Goal: Information Seeking & Learning: Check status

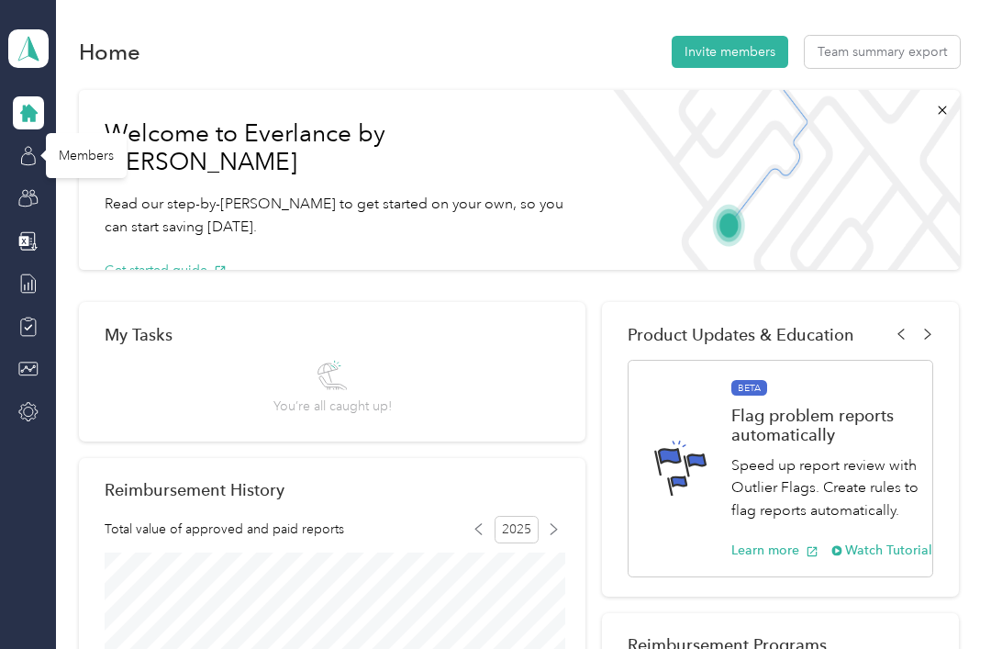
click at [35, 153] on icon at bounding box center [28, 159] width 14 height 12
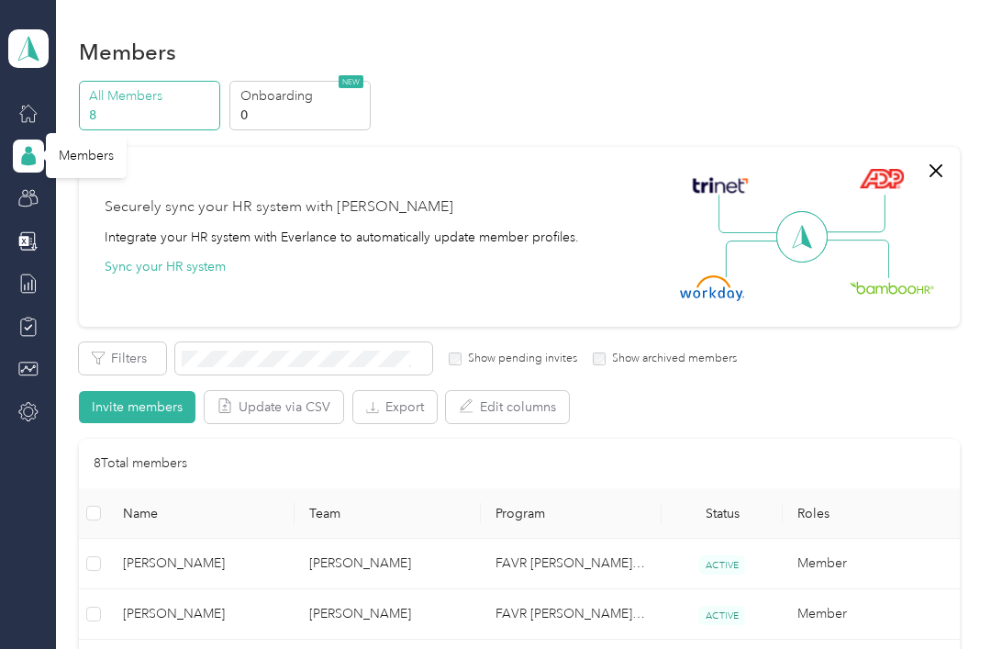
click at [184, 553] on span "[PERSON_NAME]" at bounding box center [201, 563] width 157 height 20
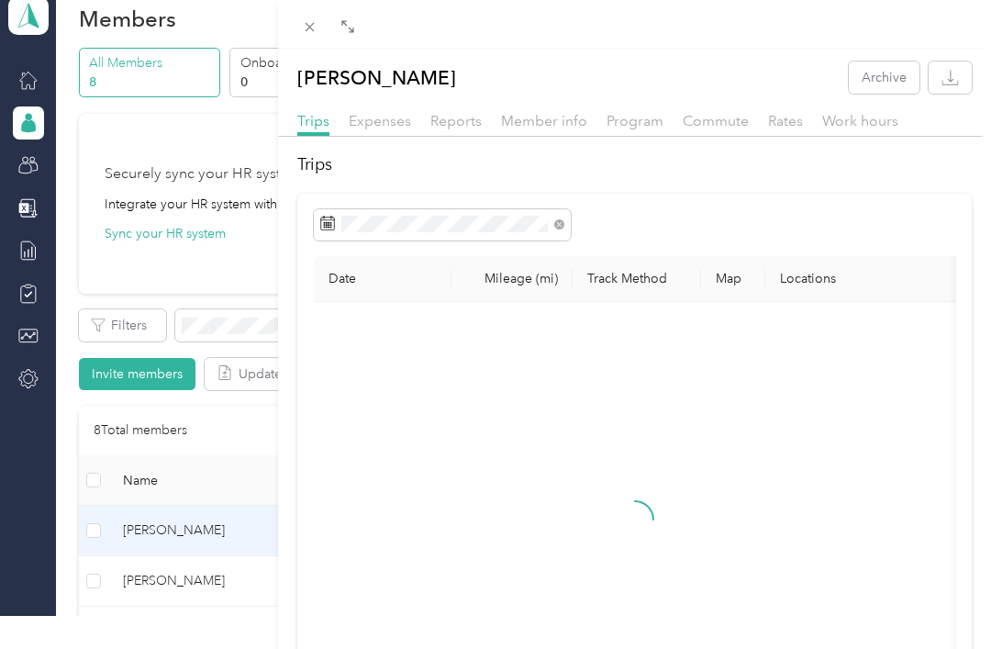
click at [191, 535] on div "[PERSON_NAME] Archive Trips Expenses Reports Member info Program Commute Rates …" at bounding box center [495, 324] width 991 height 649
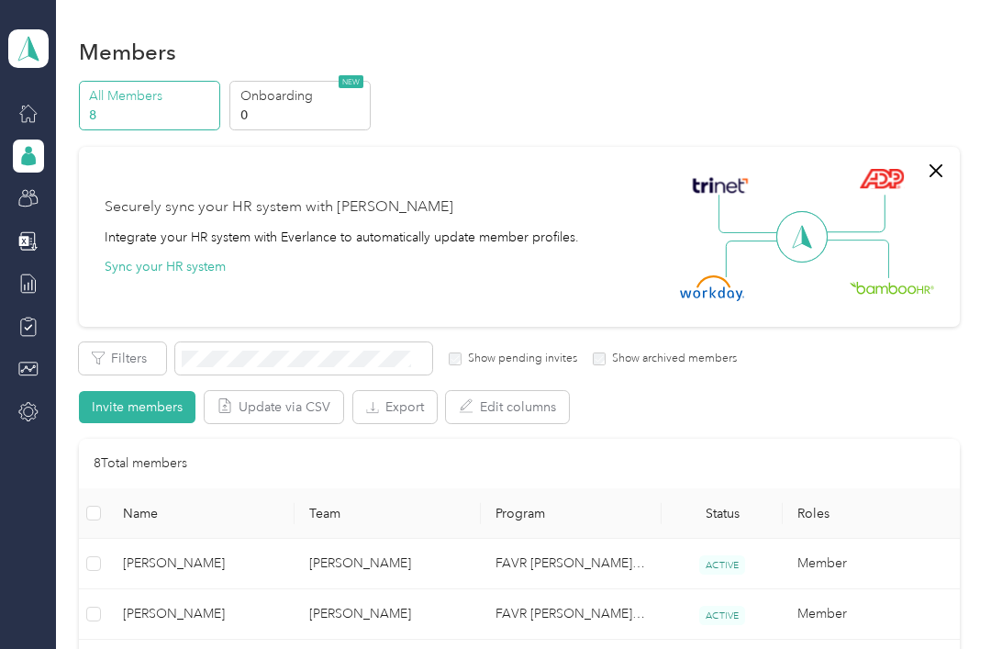
click at [209, 553] on span "[PERSON_NAME]" at bounding box center [201, 563] width 157 height 20
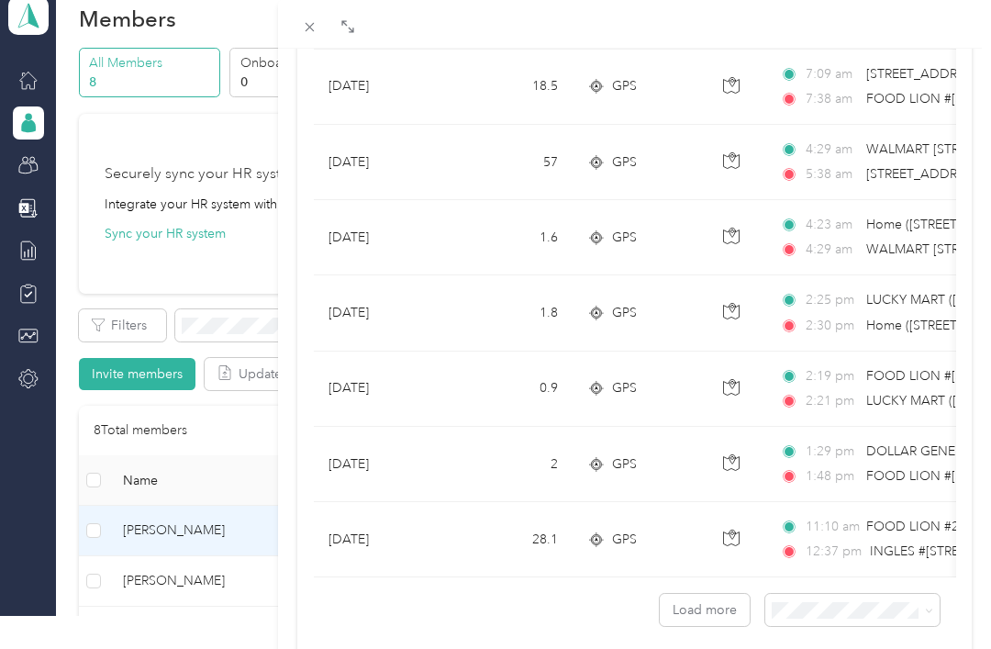
scroll to position [1610, 0]
click at [694, 607] on button "Load more" at bounding box center [705, 611] width 90 height 32
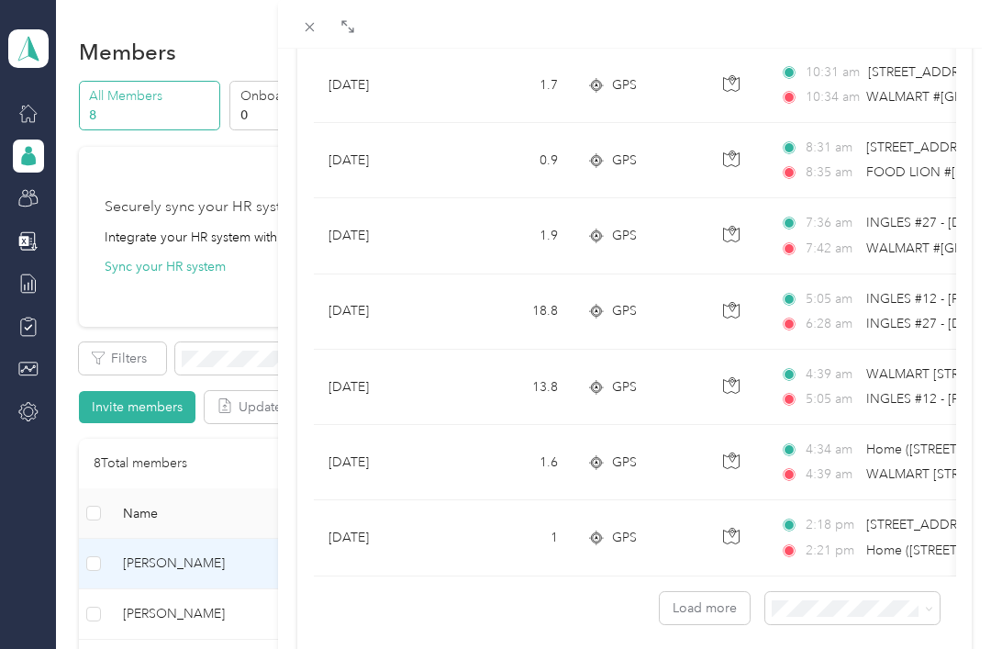
scroll to position [3497, 0]
click at [700, 615] on button "Load more" at bounding box center [705, 610] width 90 height 32
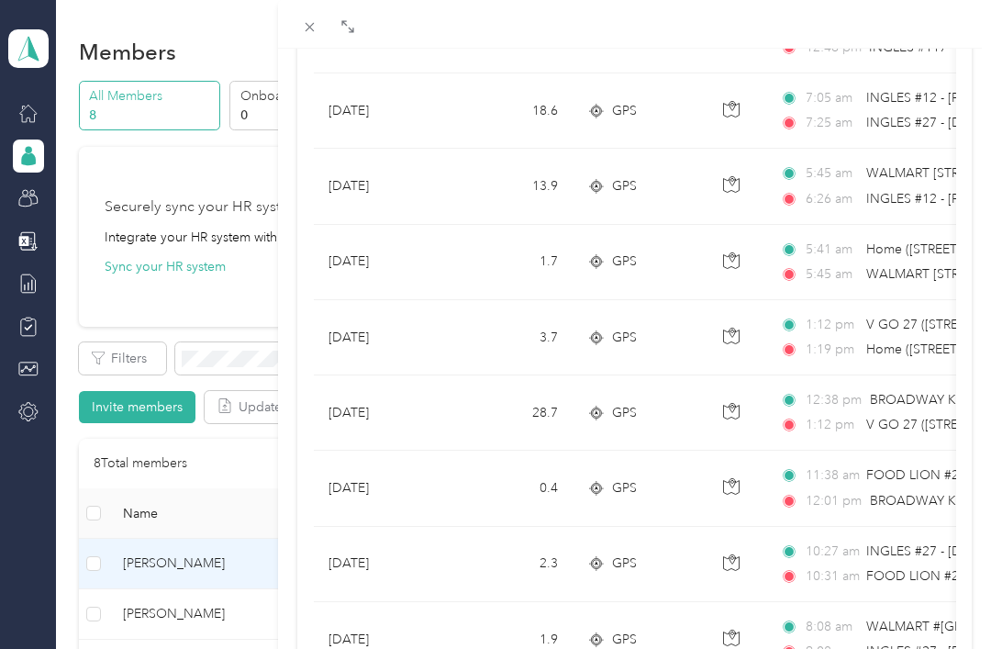
scroll to position [4148, 0]
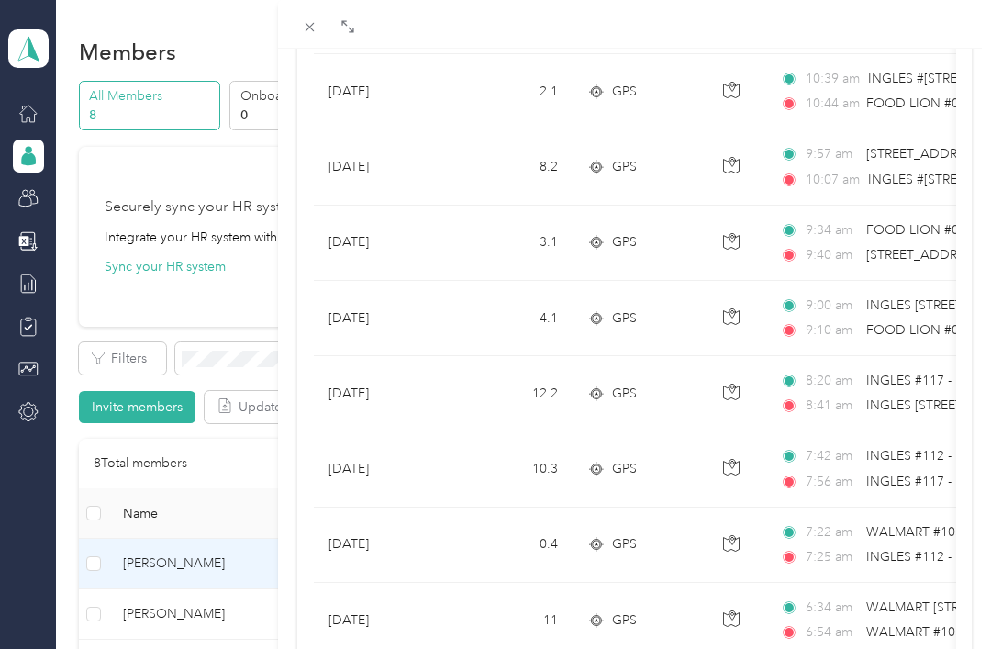
click at [461, 535] on td "0.4" at bounding box center [511, 544] width 121 height 75
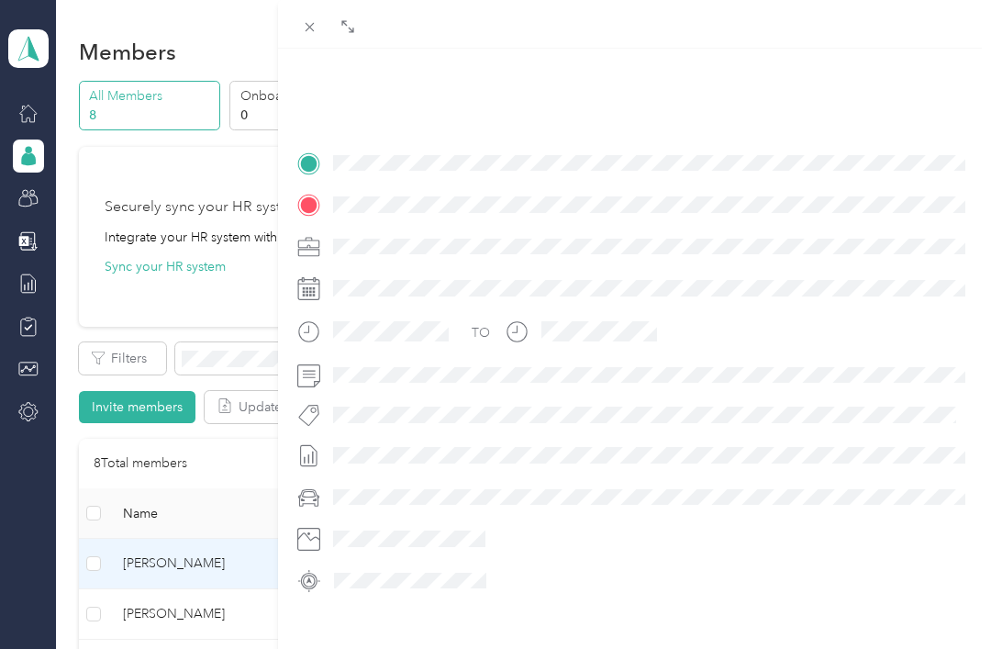
scroll to position [318, 0]
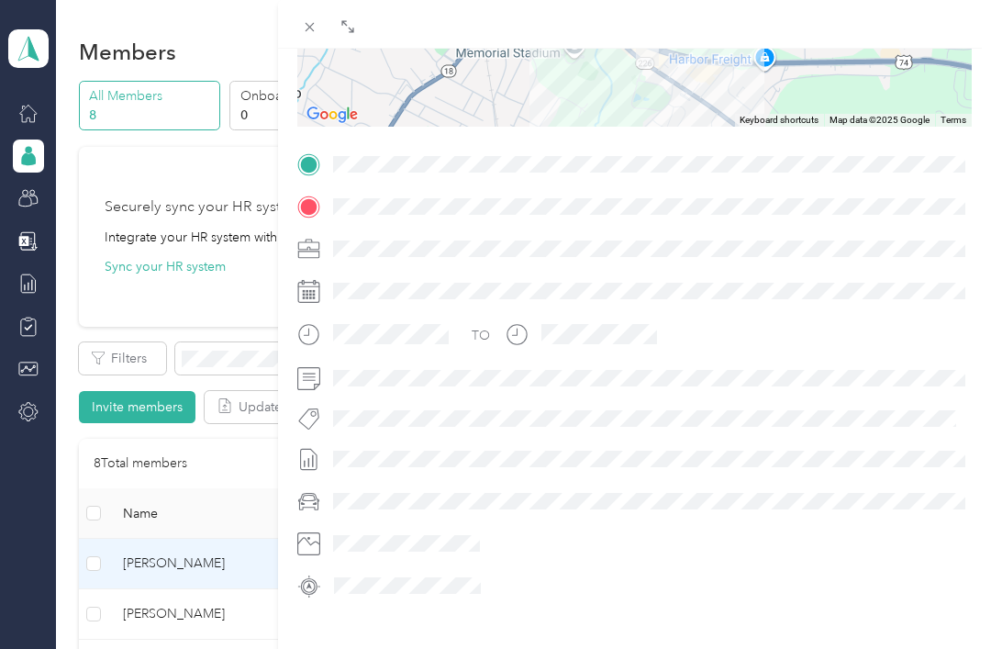
click at [212, 521] on div "BACK [PERSON_NAME] Trips Trip details Trip details This trip cannot be edited b…" at bounding box center [495, 324] width 991 height 649
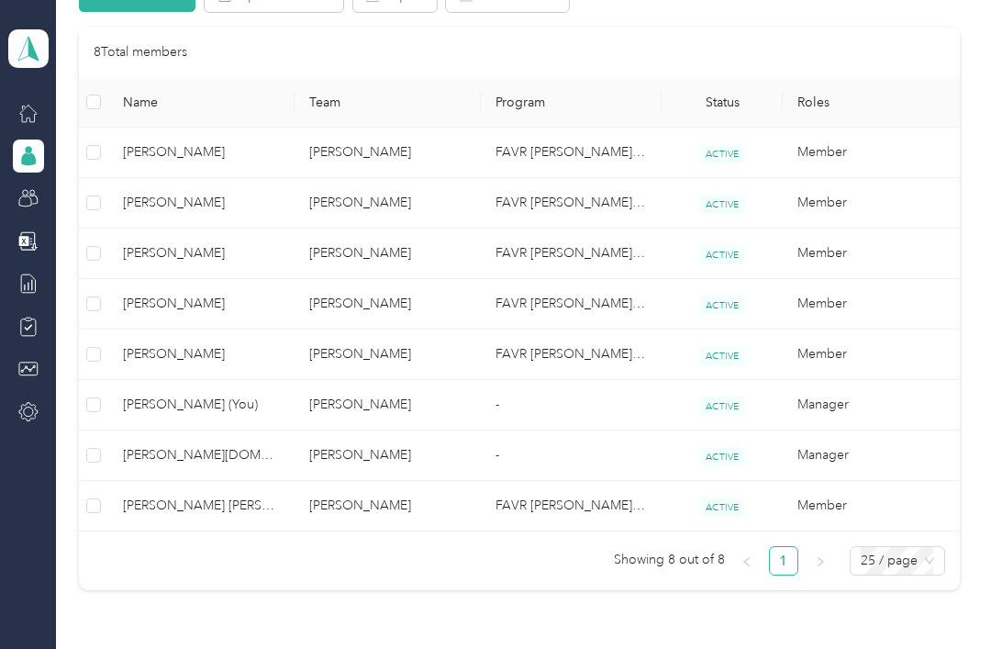
scroll to position [339, 0]
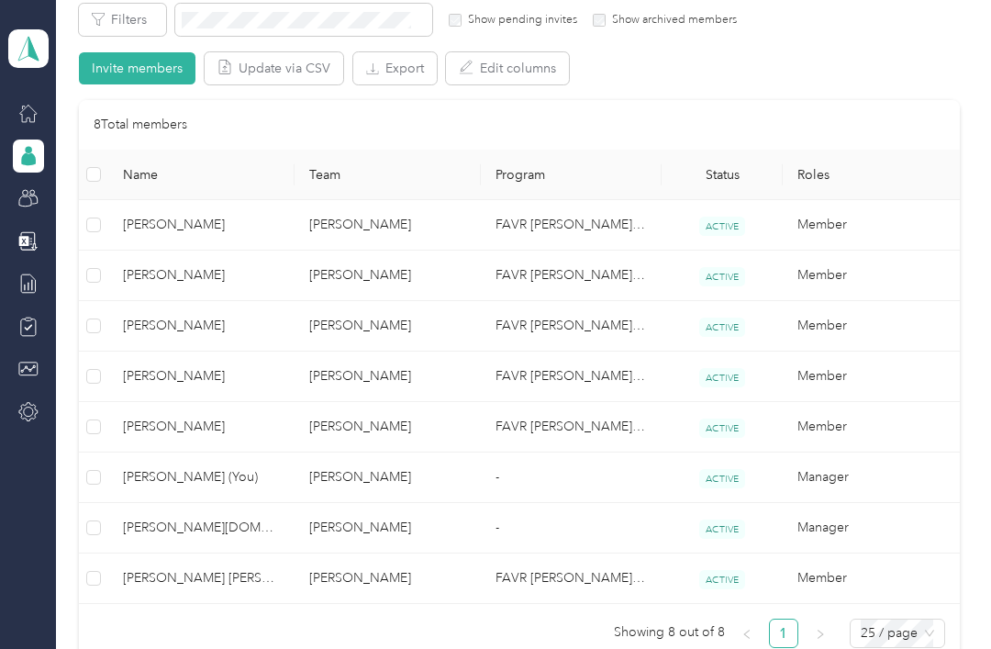
click at [192, 215] on span "[PERSON_NAME]" at bounding box center [201, 225] width 157 height 20
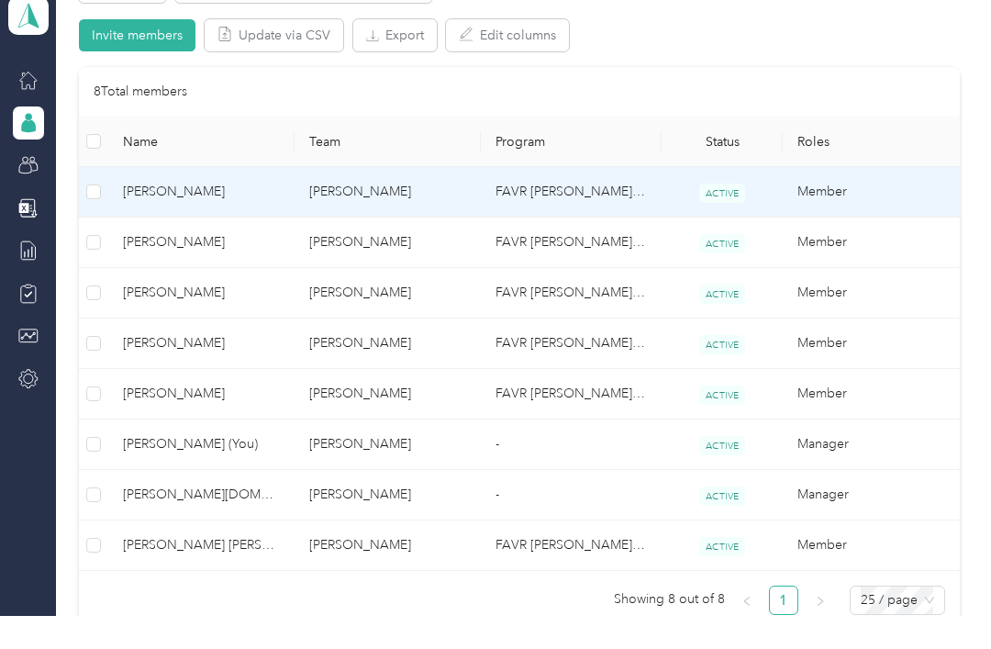
click at [191, 194] on div at bounding box center [495, 324] width 991 height 649
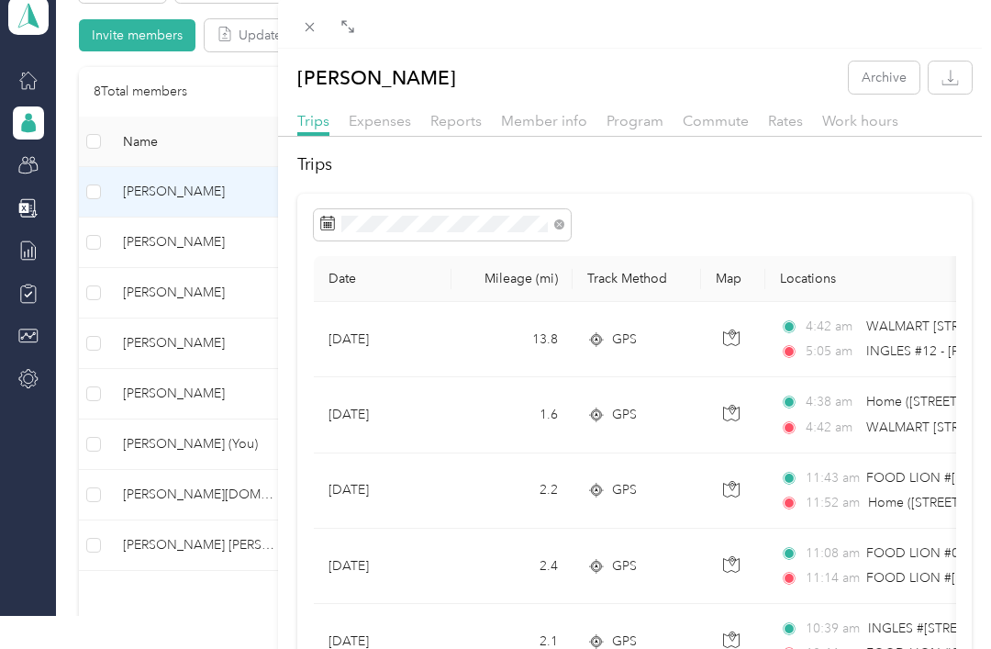
click at [204, 195] on div "[PERSON_NAME] Archive Trips Expenses Reports Member info Program Commute Rates …" at bounding box center [495, 324] width 991 height 649
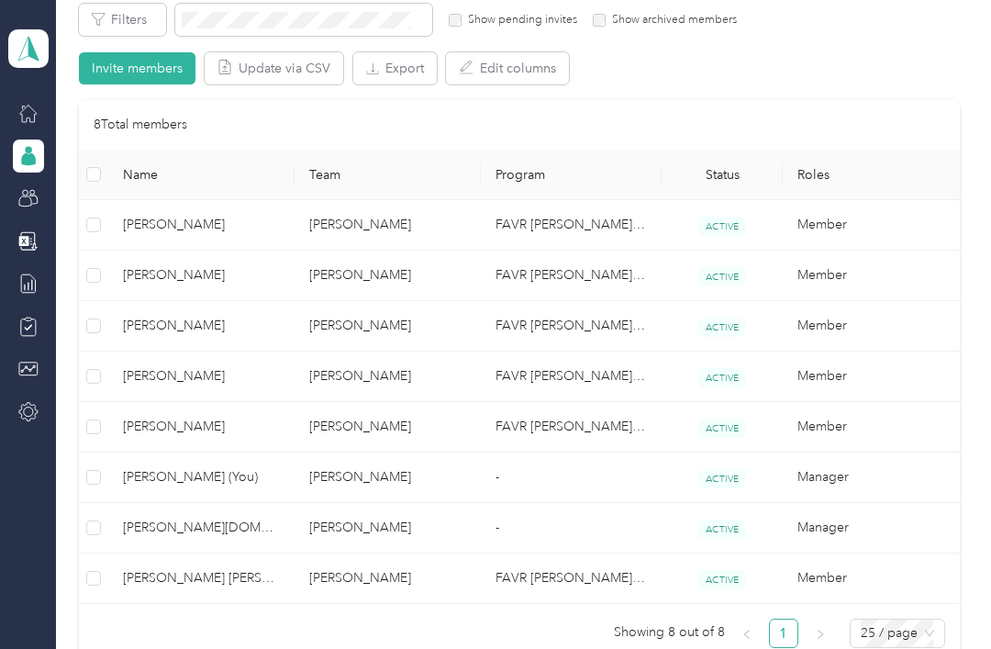
click at [185, 205] on td "[PERSON_NAME]" at bounding box center [201, 225] width 186 height 50
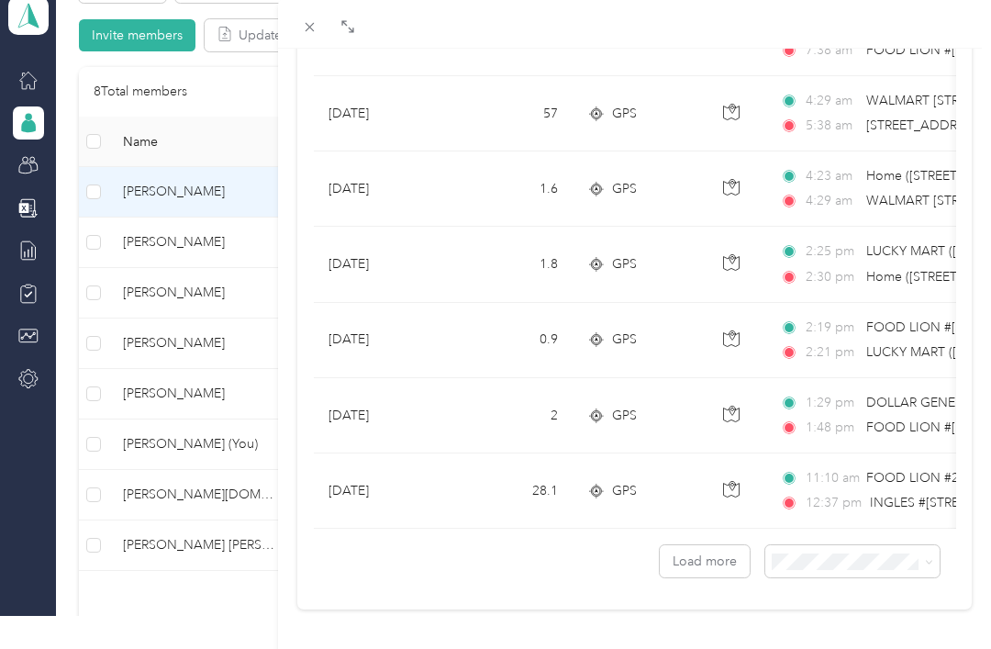
click at [444, 497] on td "[DATE]" at bounding box center [383, 490] width 138 height 75
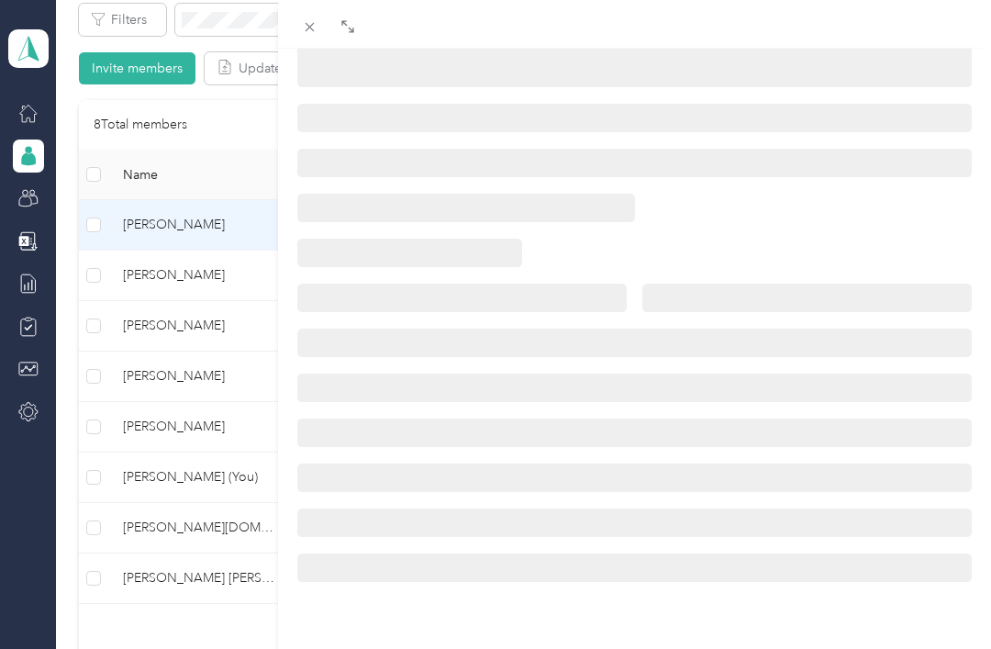
scroll to position [337, 0]
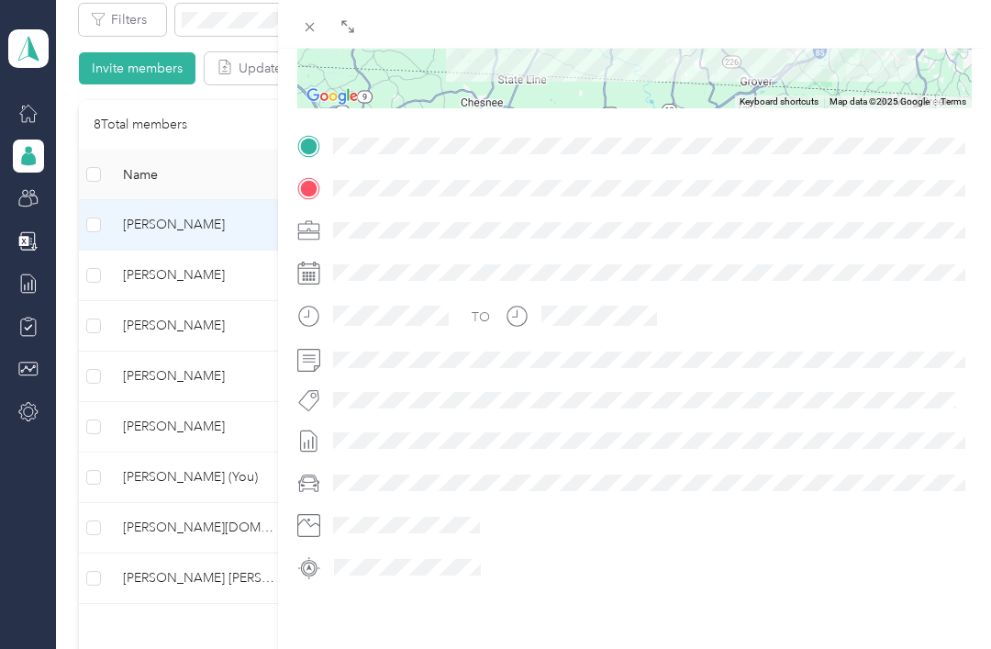
click at [172, 189] on div "BACK [PERSON_NAME] Trips Trip details Trip details This trip cannot be edited b…" at bounding box center [495, 324] width 991 height 649
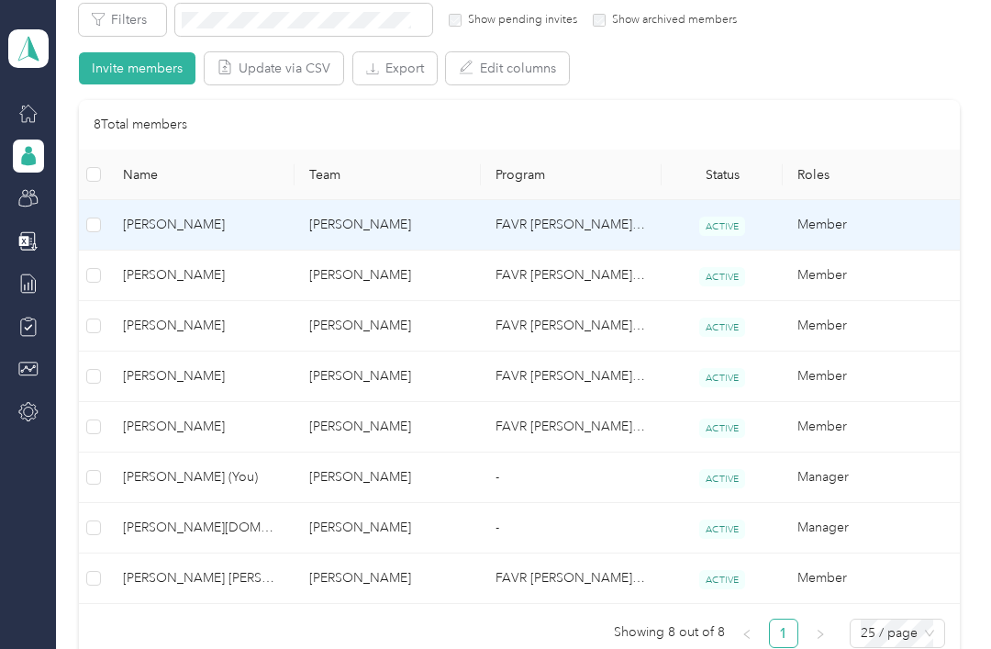
click at [189, 215] on span "[PERSON_NAME]" at bounding box center [201, 225] width 157 height 20
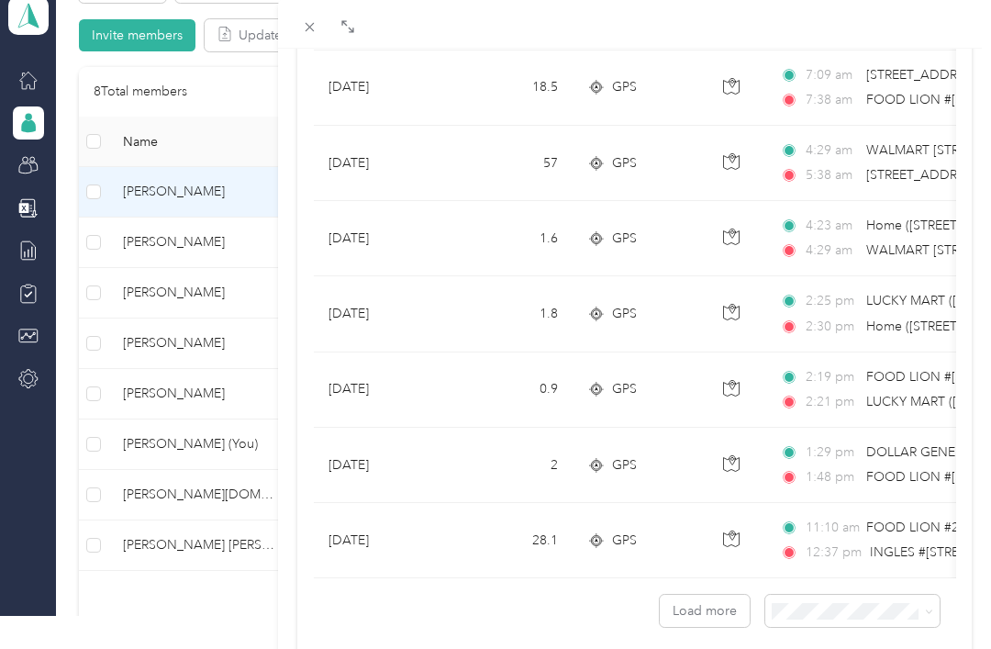
scroll to position [1610, 0]
click at [720, 602] on button "Load more" at bounding box center [705, 611] width 90 height 32
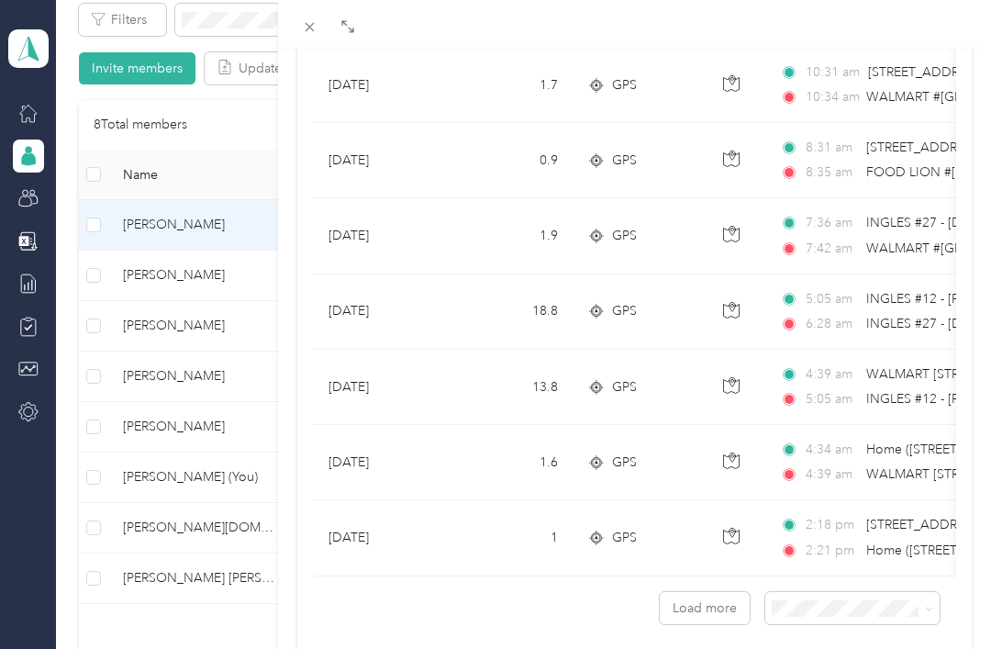
scroll to position [3497, 0]
click at [710, 605] on button "Load more" at bounding box center [705, 610] width 90 height 32
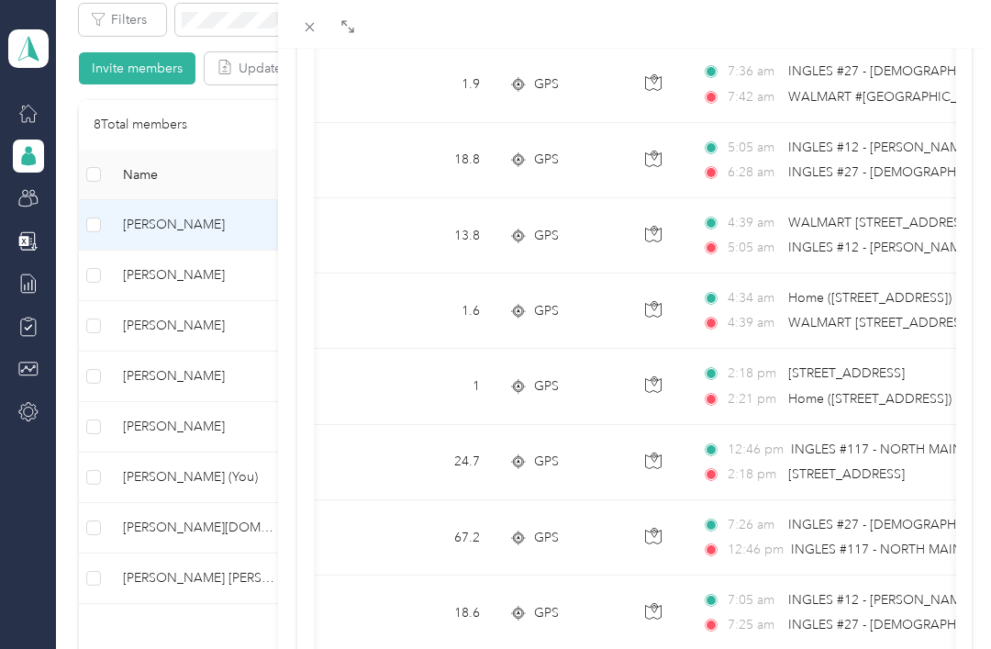
scroll to position [0, 103]
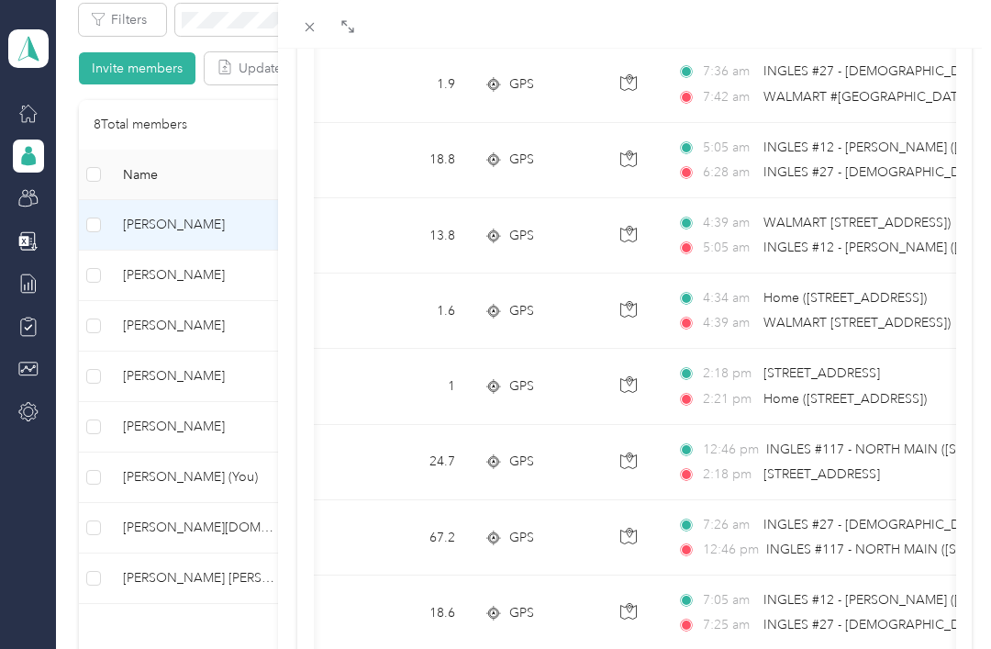
click at [879, 455] on span "INGLES #117 - NORTH MAIN ([STREET_ADDRESS])" at bounding box center [915, 449] width 299 height 16
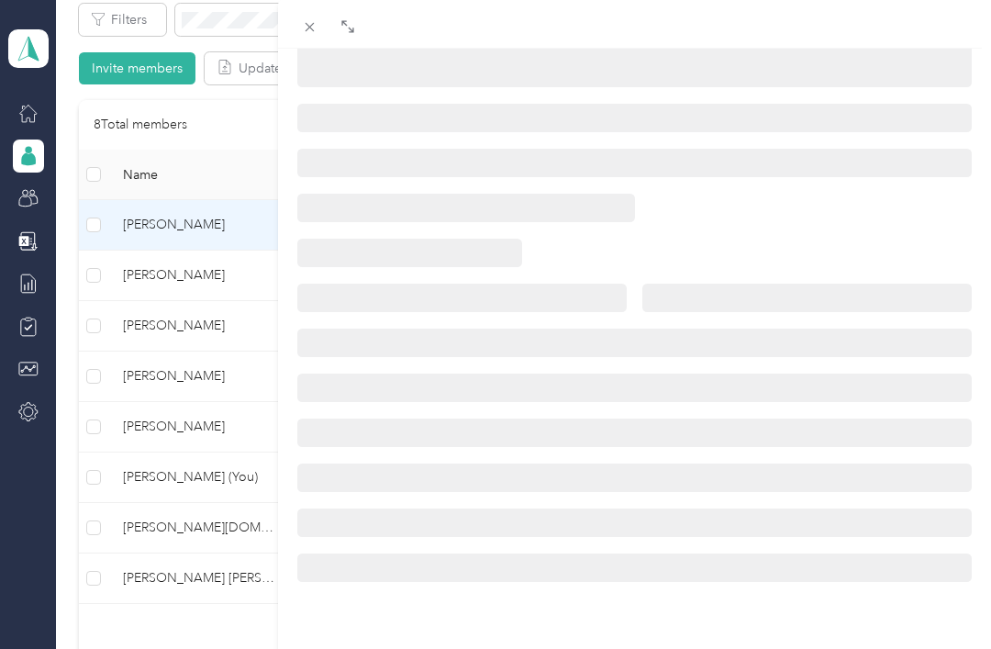
scroll to position [318, 0]
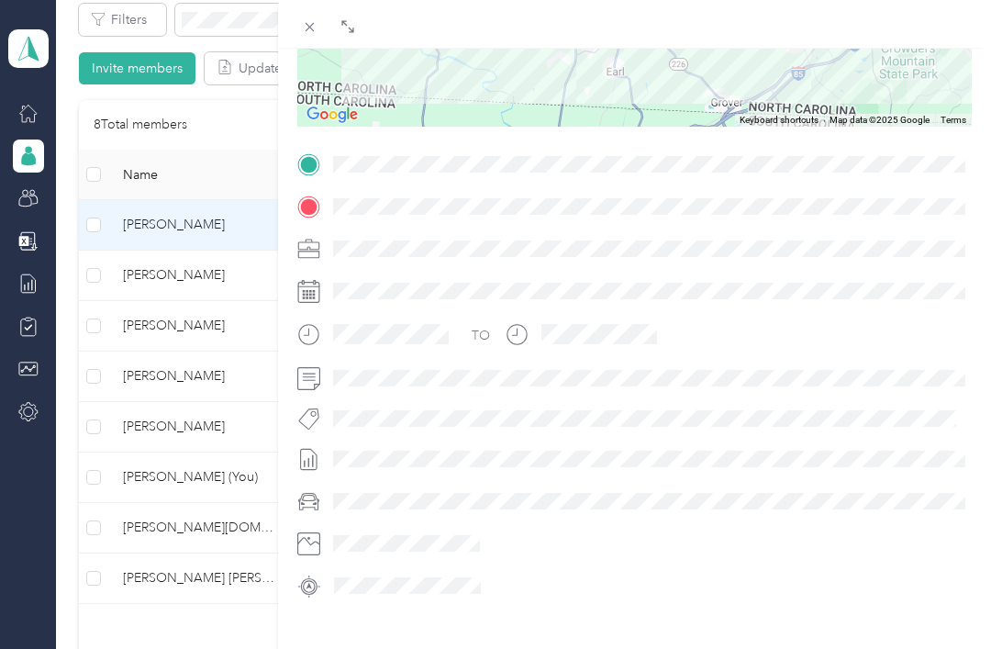
click at [201, 187] on div "BACK [PERSON_NAME] Trips Trip details Trip details This trip cannot be edited b…" at bounding box center [495, 324] width 991 height 649
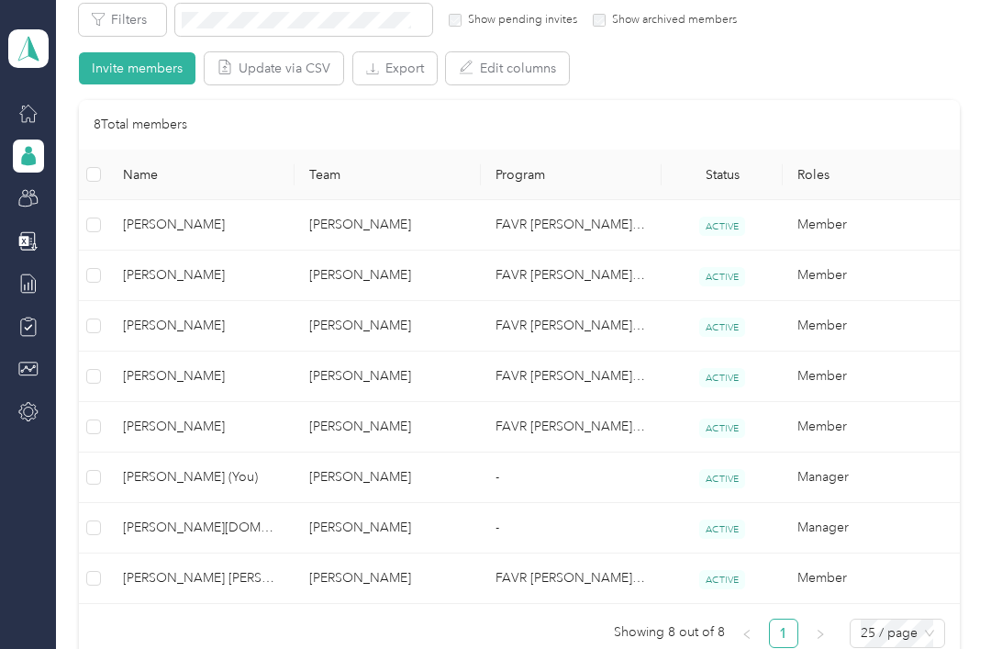
click at [198, 215] on span "[PERSON_NAME]" at bounding box center [201, 225] width 157 height 20
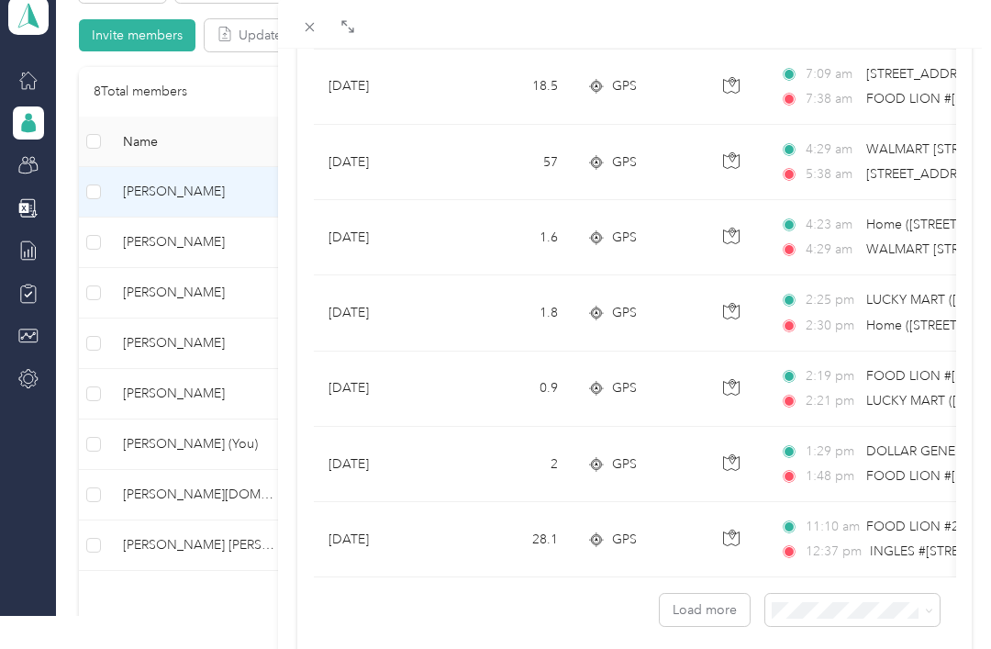
scroll to position [1610, 0]
click at [693, 606] on button "Load more" at bounding box center [705, 611] width 90 height 32
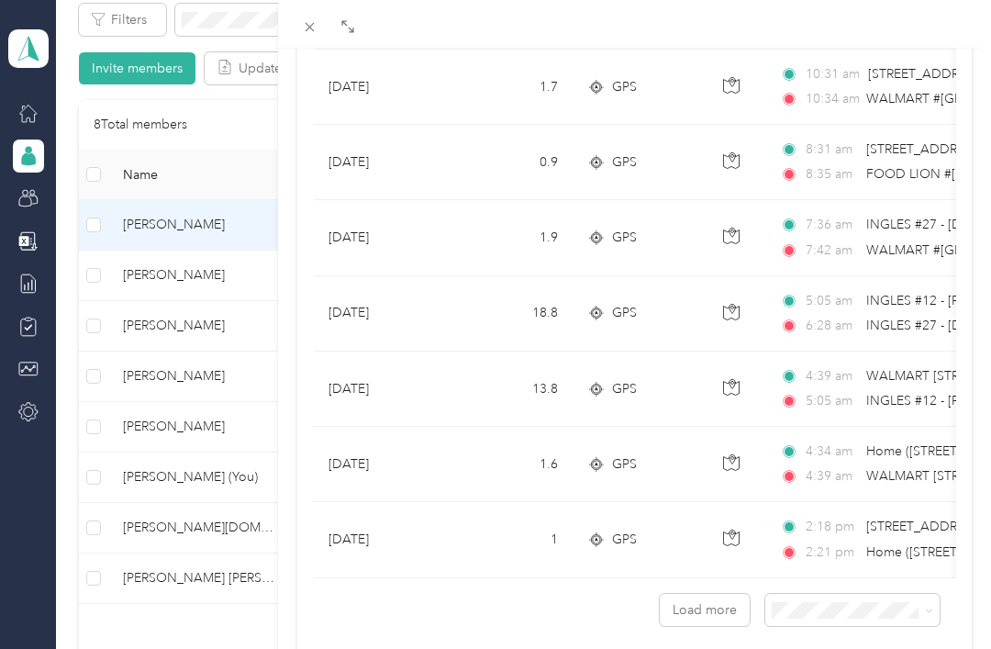
scroll to position [3497, 0]
click at [703, 609] on button "Load more" at bounding box center [705, 610] width 90 height 32
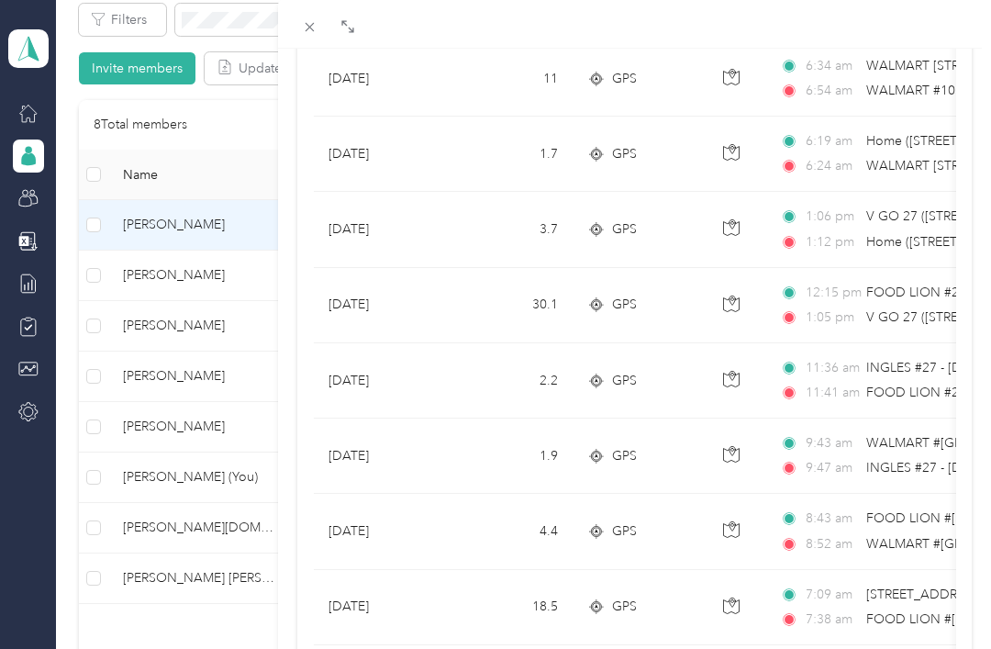
scroll to position [1071, 0]
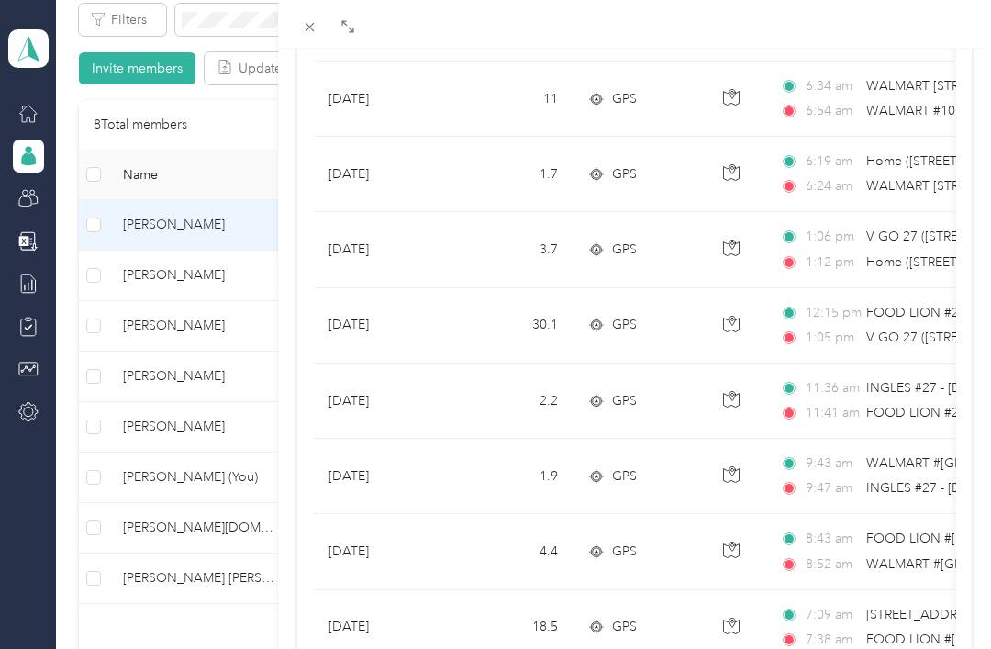
click at [175, 249] on div "[PERSON_NAME] Archive Trips Expenses Reports Member info Program Commute Rates …" at bounding box center [495, 324] width 991 height 649
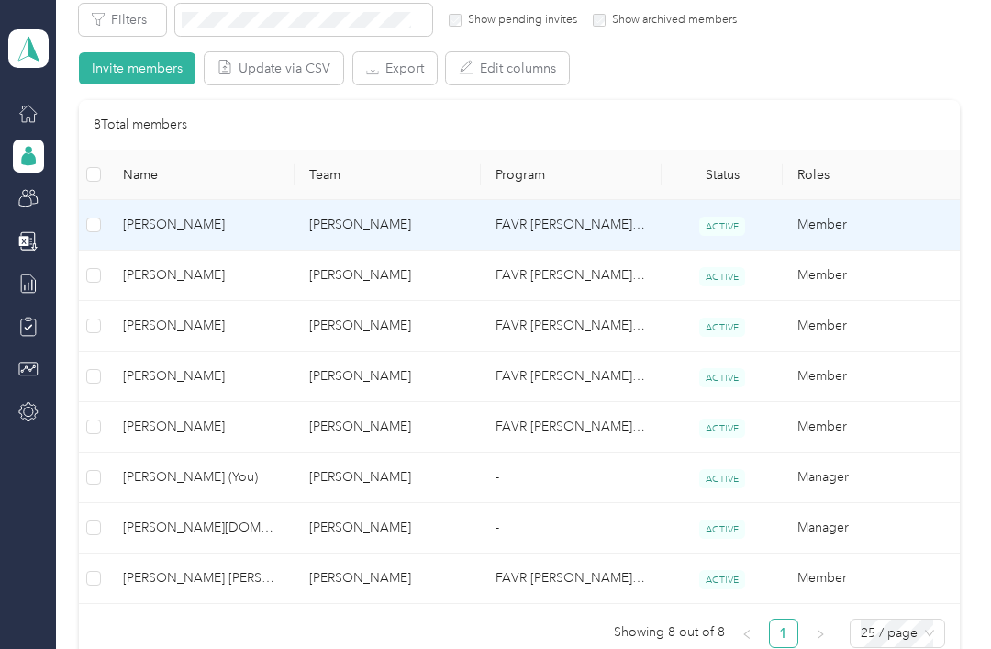
click at [174, 249] on div "[PERSON_NAME] Archive Trips Expenses Reports Member info Program Commute Rates …" at bounding box center [495, 324] width 991 height 649
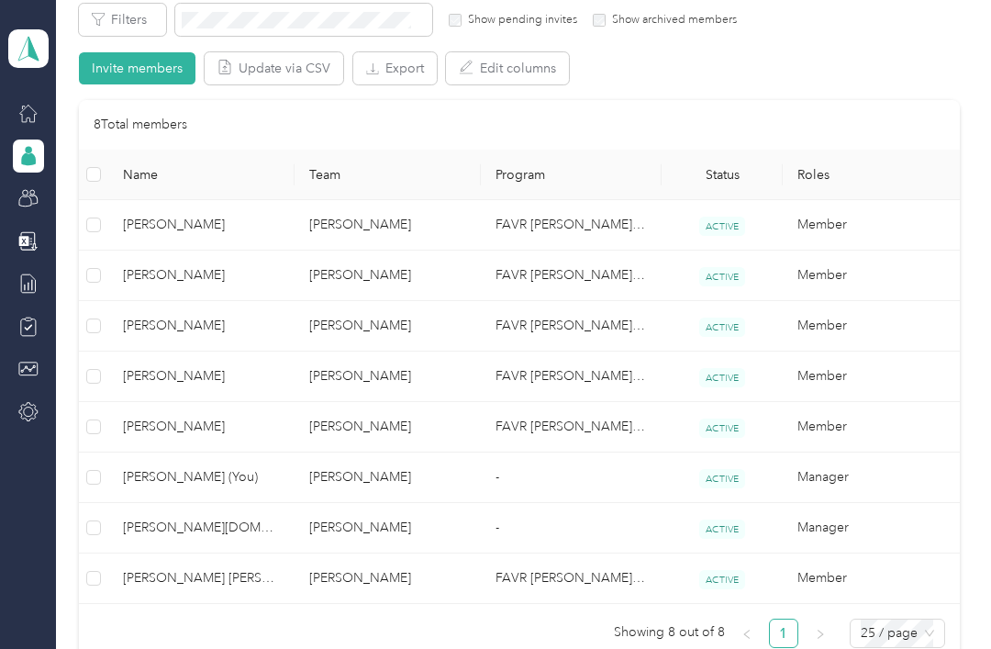
scroll to position [191, 0]
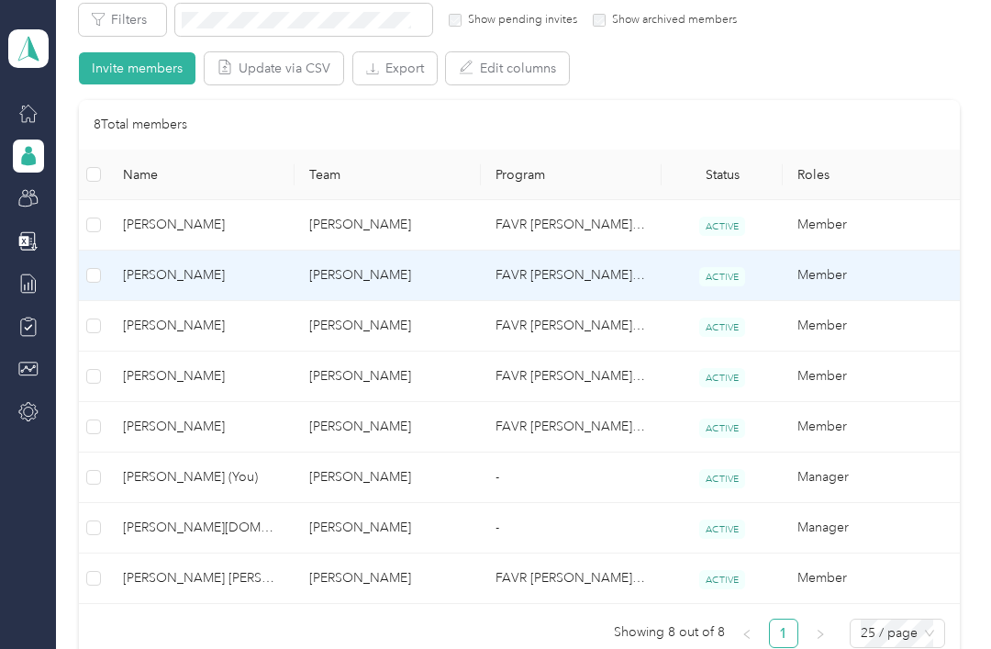
click at [185, 265] on span "[PERSON_NAME]" at bounding box center [201, 275] width 157 height 20
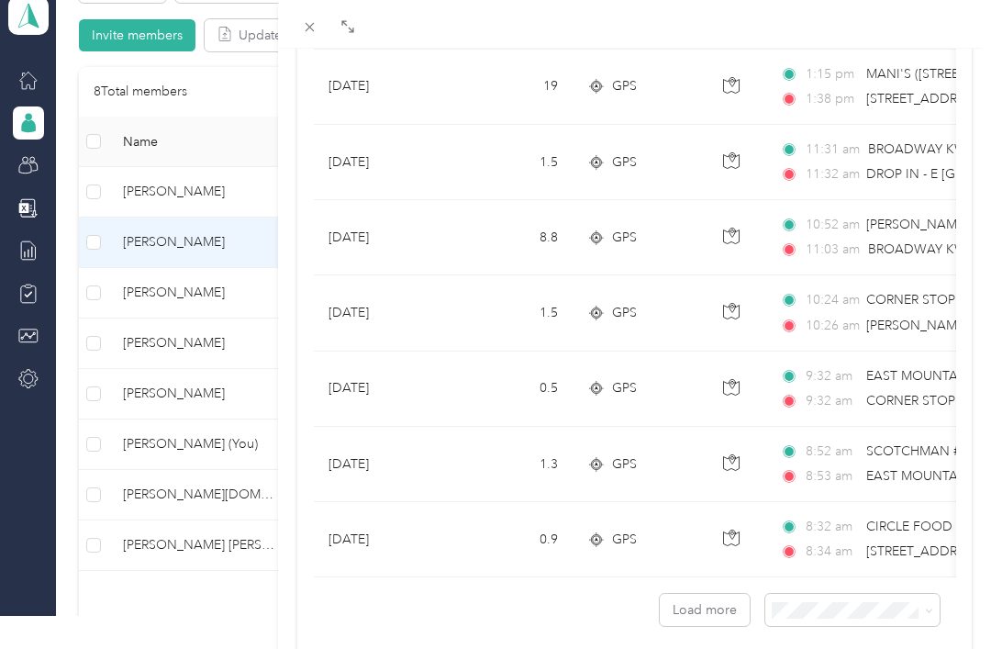
scroll to position [1610, 0]
click at [702, 617] on button "Load more" at bounding box center [705, 611] width 90 height 32
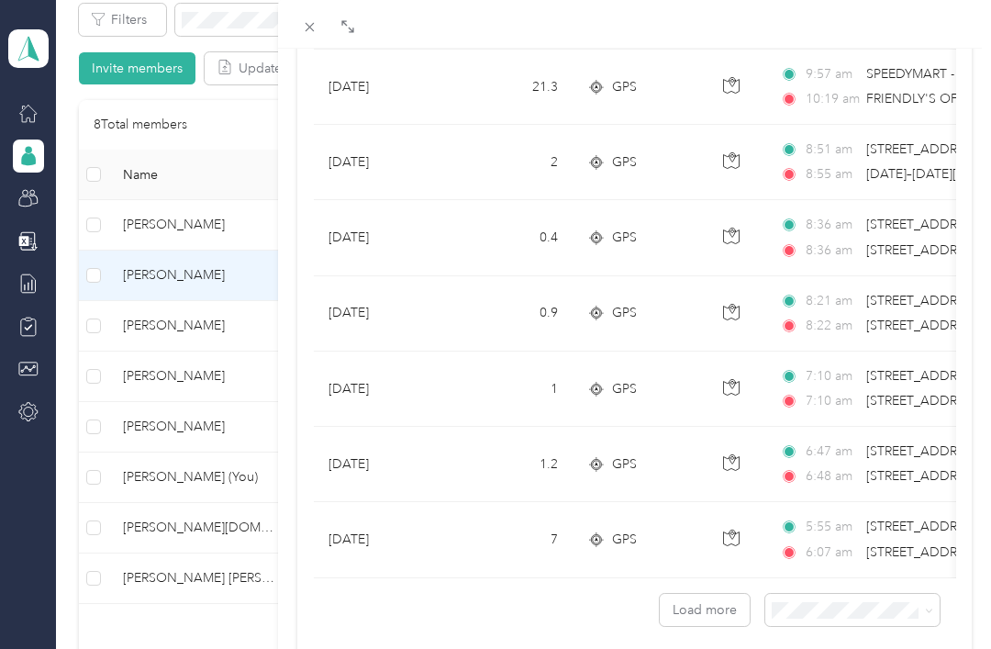
scroll to position [59, 0]
click at [700, 610] on button "Load more" at bounding box center [705, 610] width 90 height 32
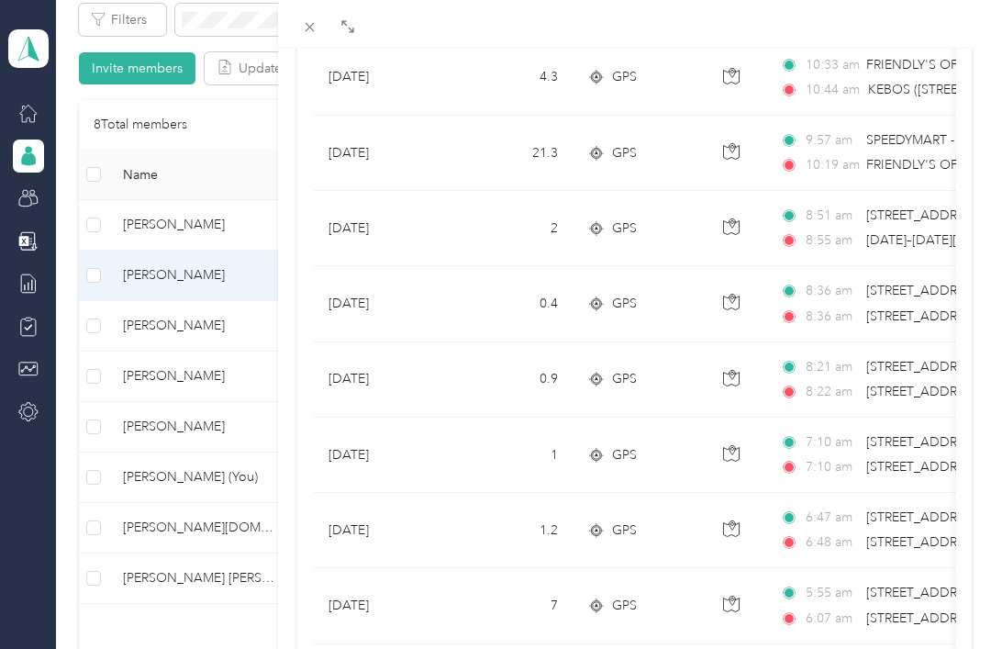
scroll to position [3421, 0]
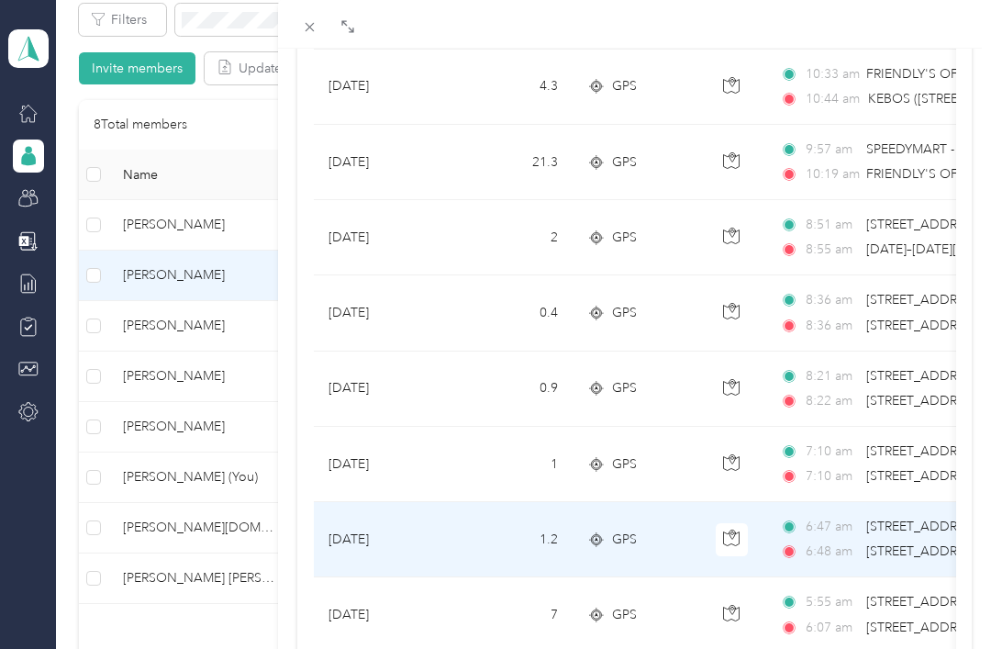
click at [809, 561] on span "6:48 am" at bounding box center [832, 551] width 52 height 20
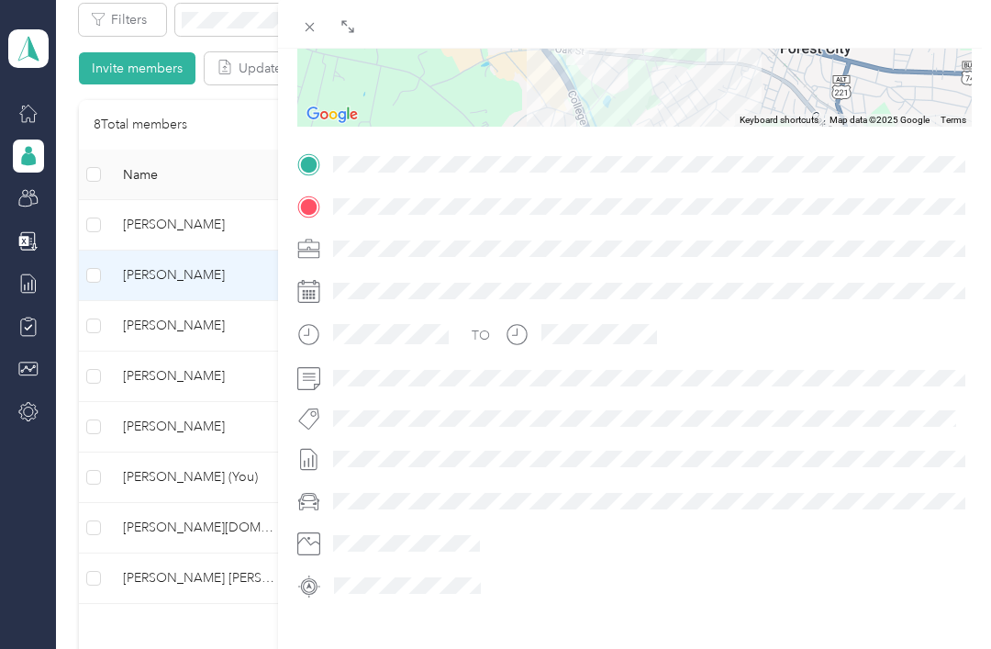
click at [166, 223] on div "BACK [PERSON_NAME] Trips Trip details Trip details This trip cannot be edited b…" at bounding box center [495, 324] width 991 height 649
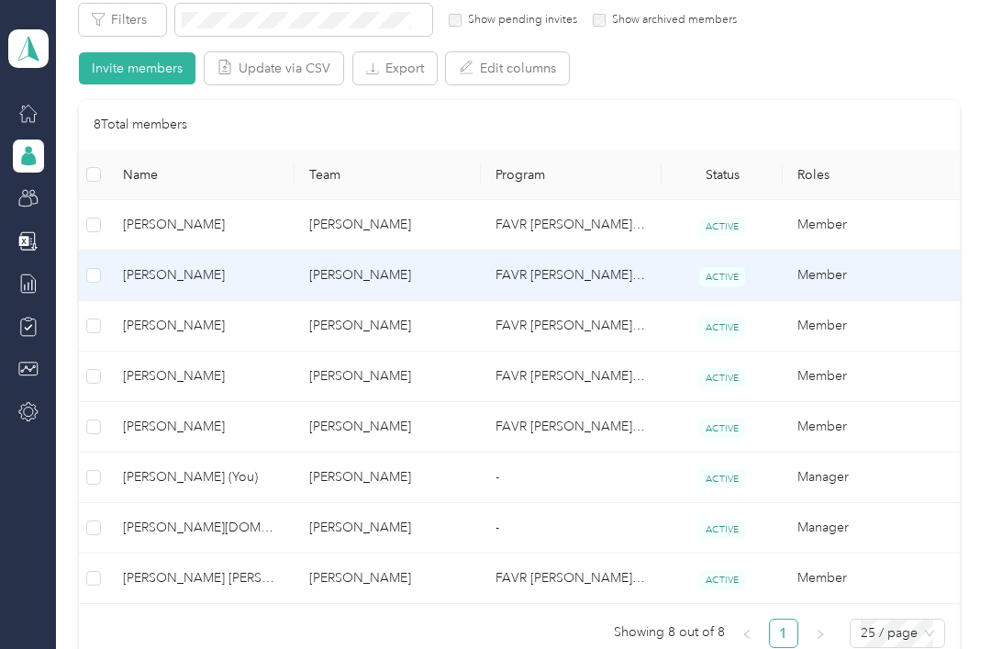
click at [166, 222] on div "BACK [PERSON_NAME] Trips Trip details Trip details This trip cannot be edited b…" at bounding box center [495, 324] width 991 height 649
click at [168, 265] on span "[PERSON_NAME]" at bounding box center [201, 275] width 157 height 20
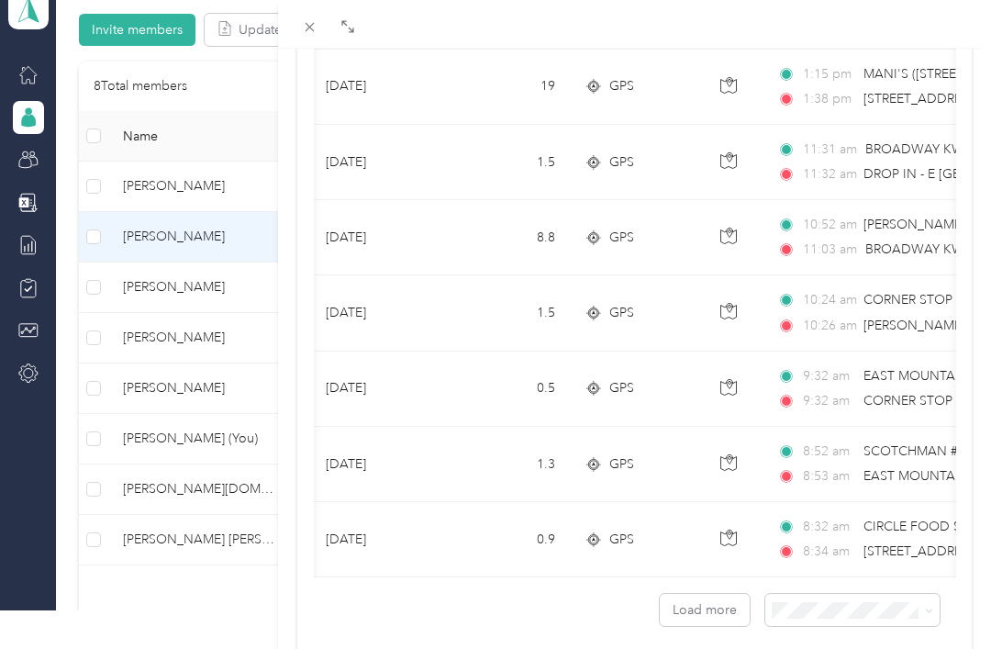
scroll to position [1610, 0]
click at [699, 614] on button "Load more" at bounding box center [705, 611] width 90 height 32
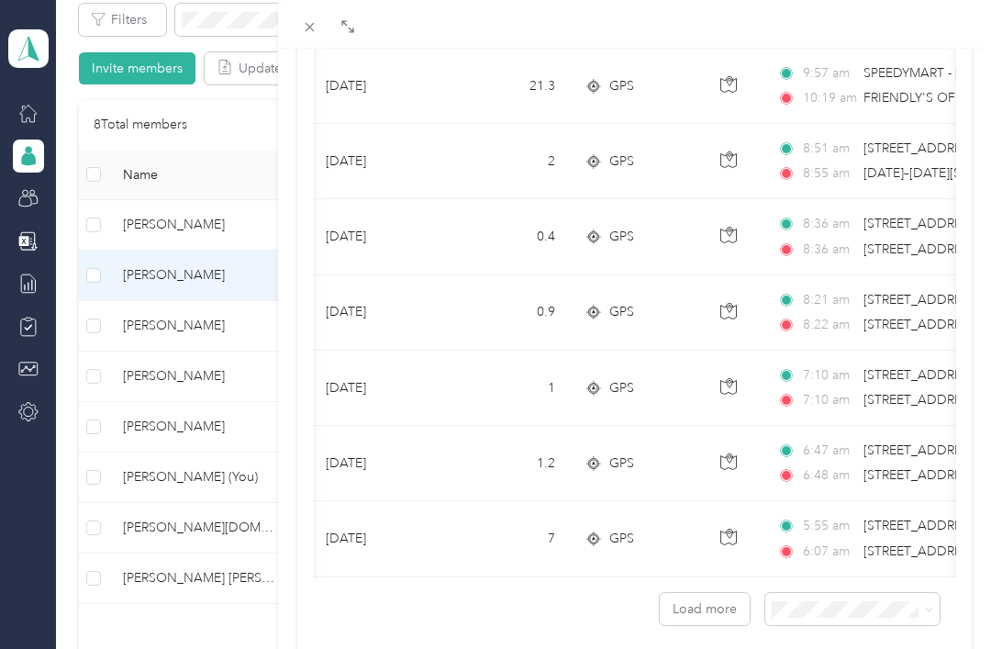
scroll to position [3497, 0]
click at [706, 610] on button "Load more" at bounding box center [705, 610] width 90 height 32
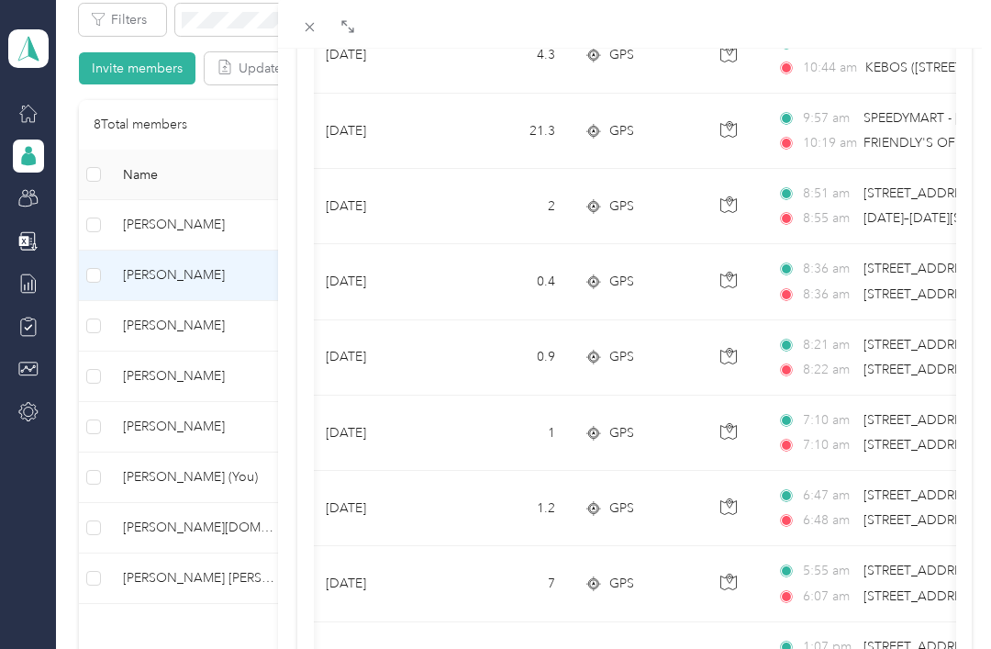
click at [461, 608] on td "7" at bounding box center [509, 583] width 121 height 75
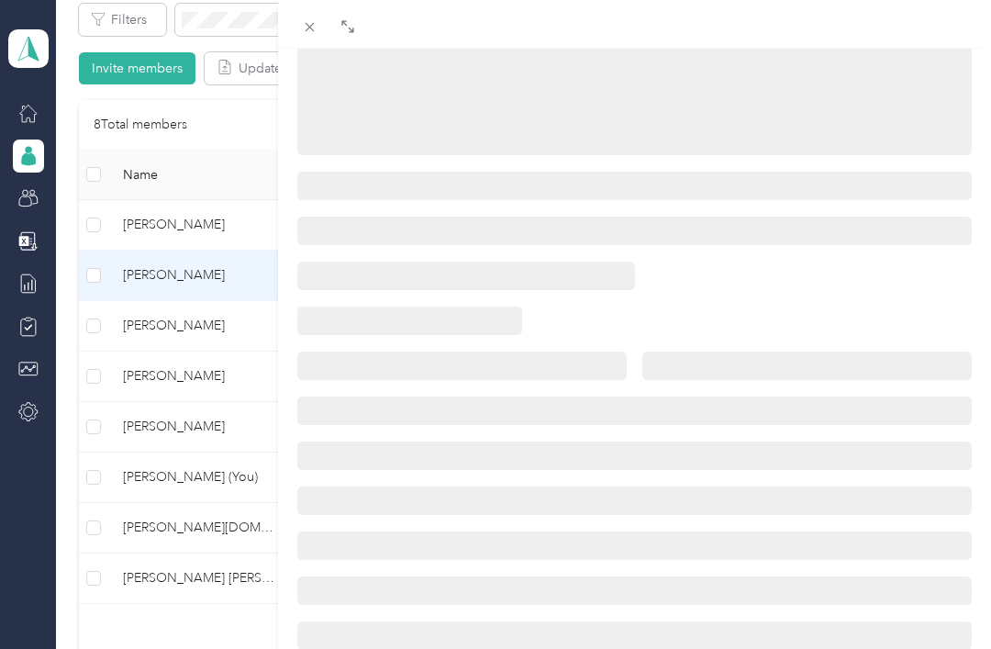
scroll to position [307, 0]
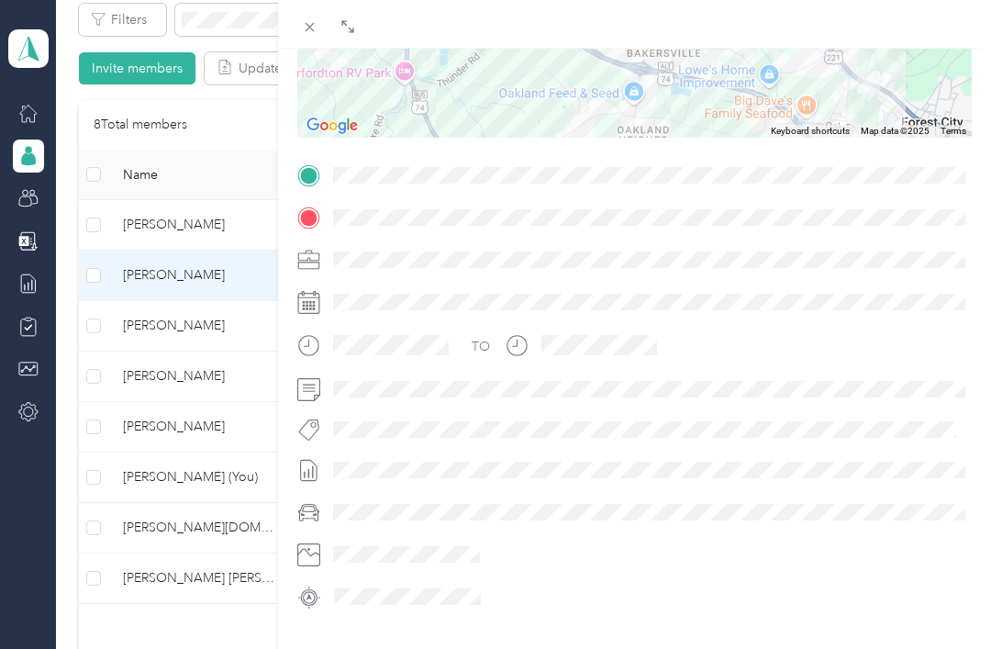
click at [166, 220] on div "BACK [PERSON_NAME] Trips Trip details Trip details This trip cannot be edited b…" at bounding box center [495, 324] width 991 height 649
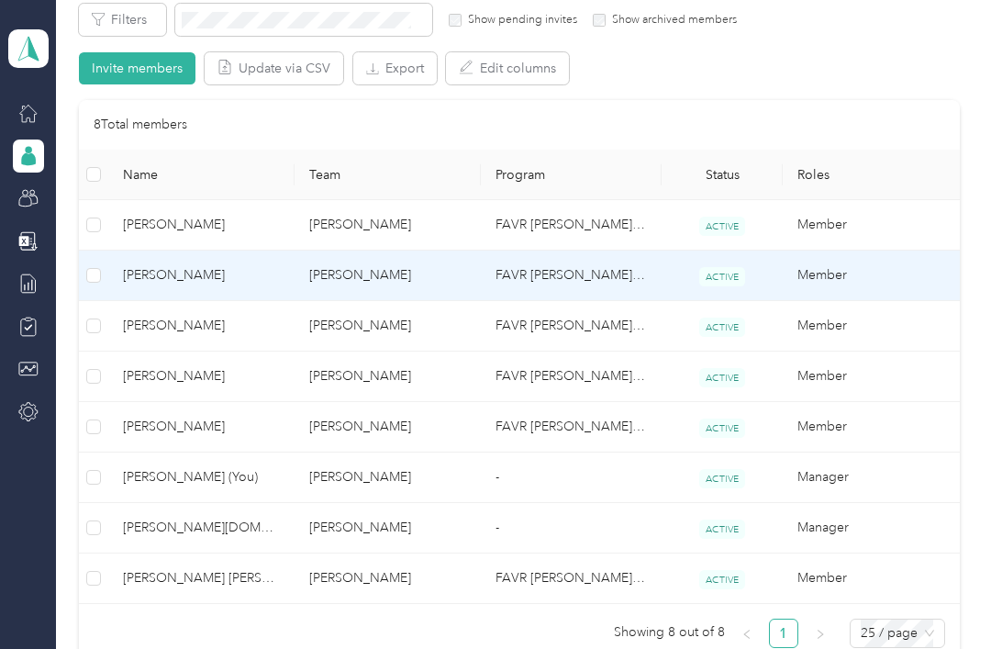
click at [161, 265] on span "[PERSON_NAME]" at bounding box center [201, 275] width 157 height 20
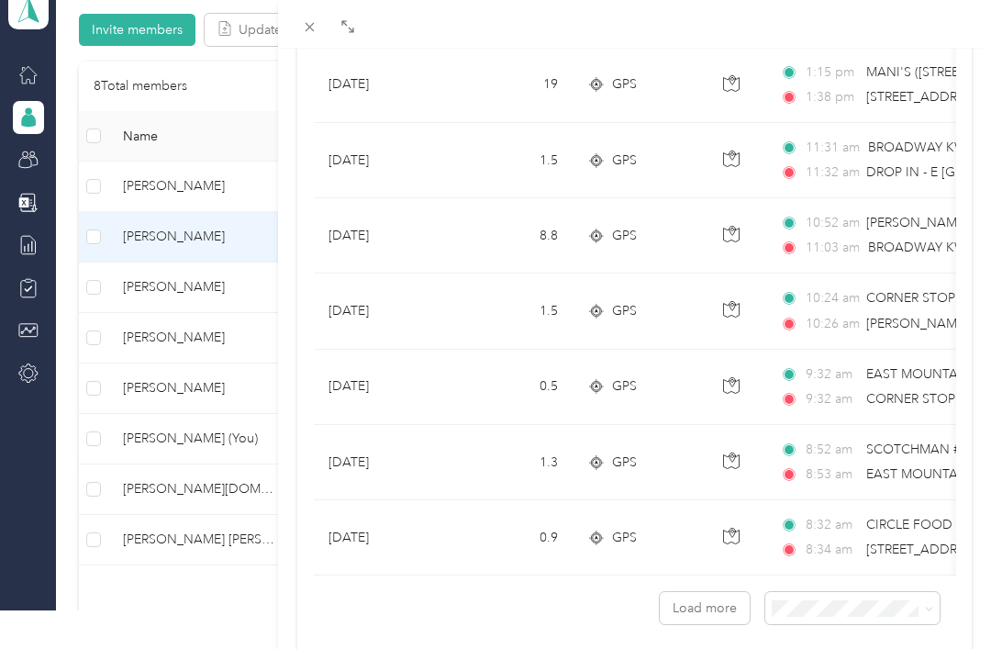
scroll to position [1610, 0]
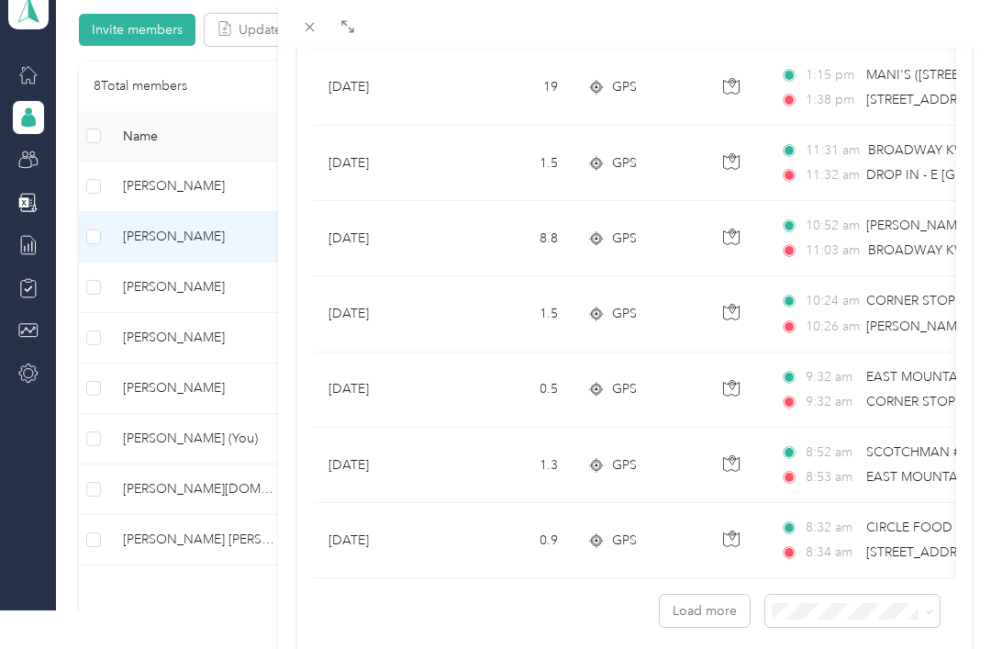
click at [714, 611] on button "Load more" at bounding box center [705, 611] width 90 height 32
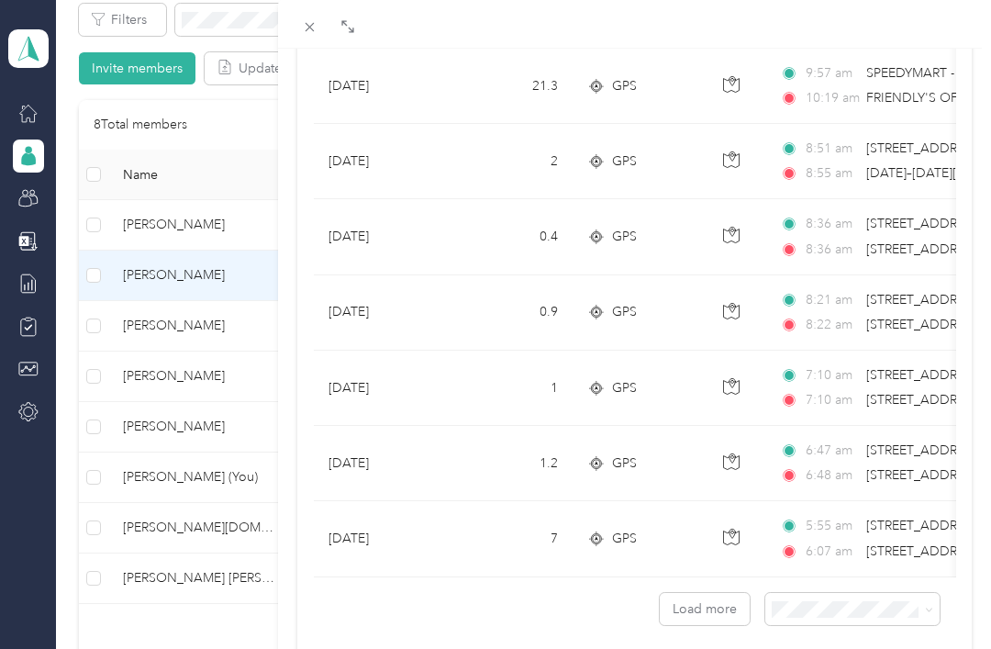
scroll to position [3497, 0]
click at [698, 608] on button "Load more" at bounding box center [705, 610] width 90 height 32
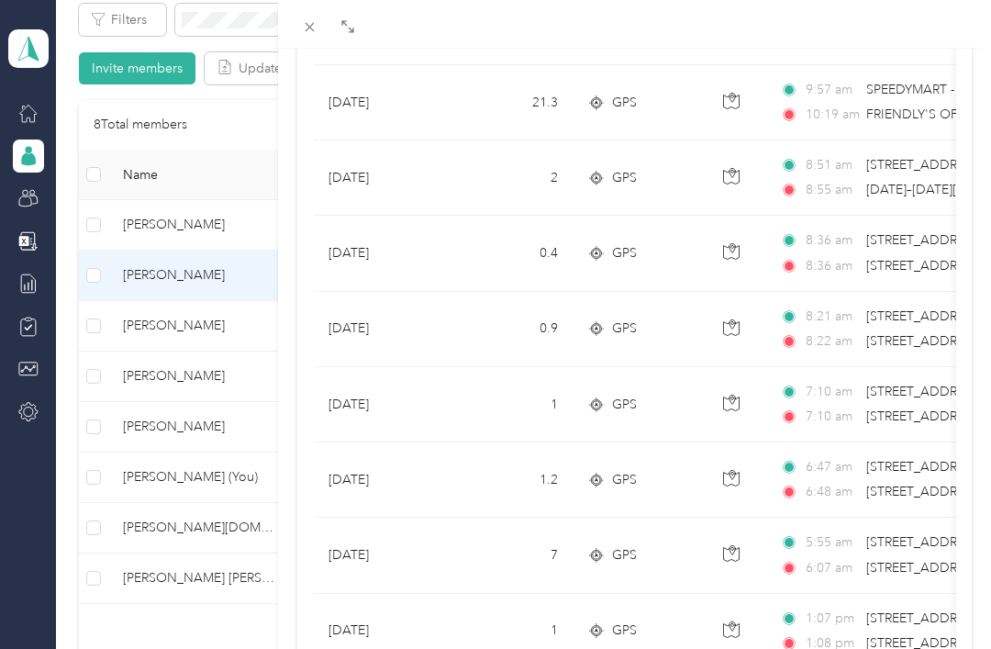
click at [393, 604] on td "[DATE]" at bounding box center [383, 631] width 138 height 75
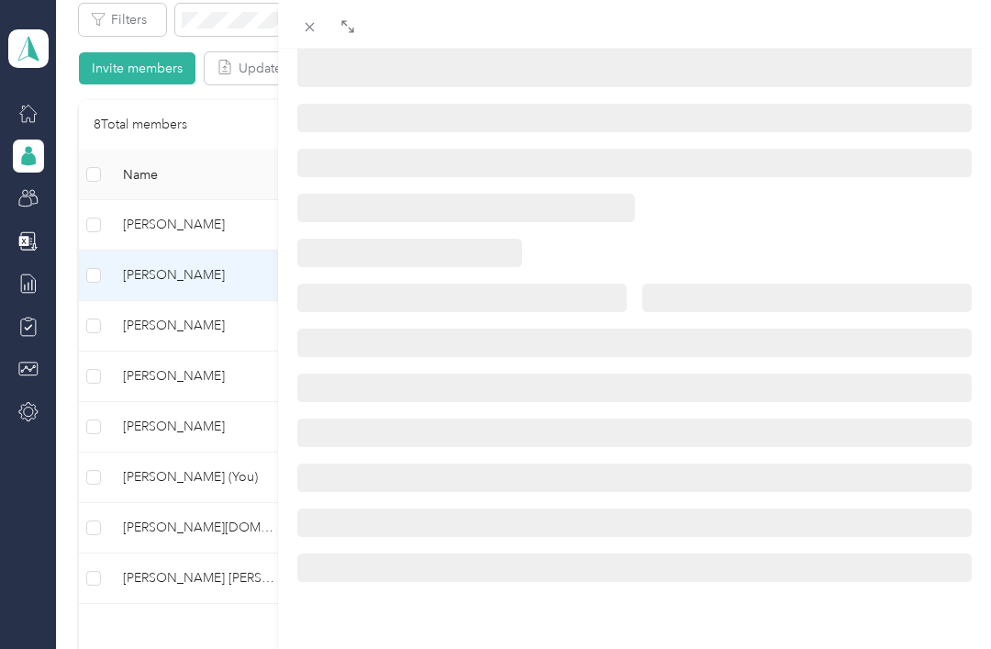
scroll to position [318, 0]
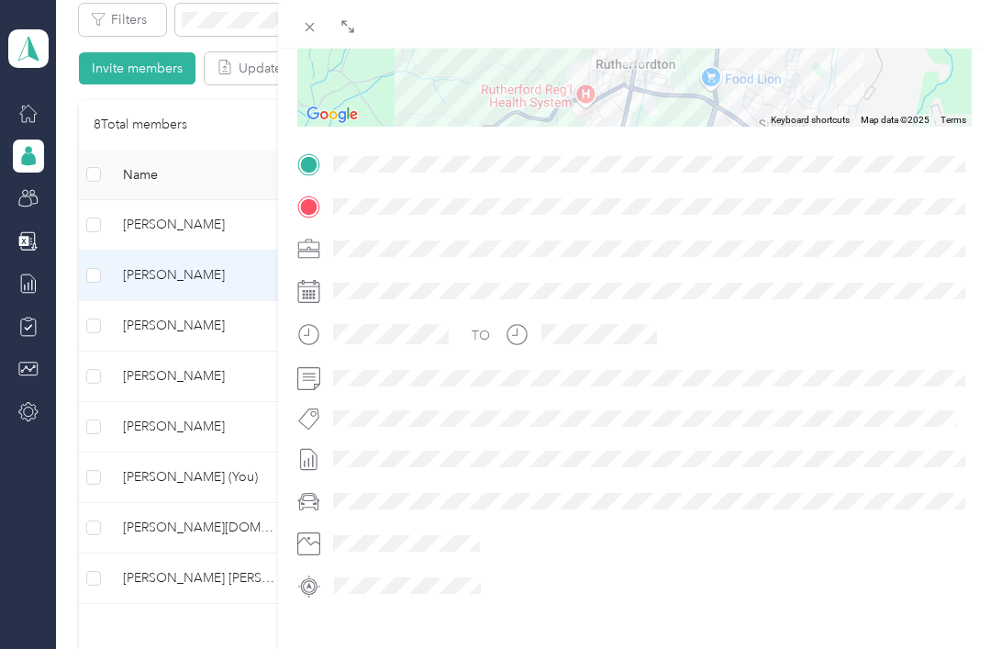
click at [117, 208] on div "BACK [PERSON_NAME] Trips Trip details Trip details This trip cannot be edited b…" at bounding box center [495, 324] width 991 height 649
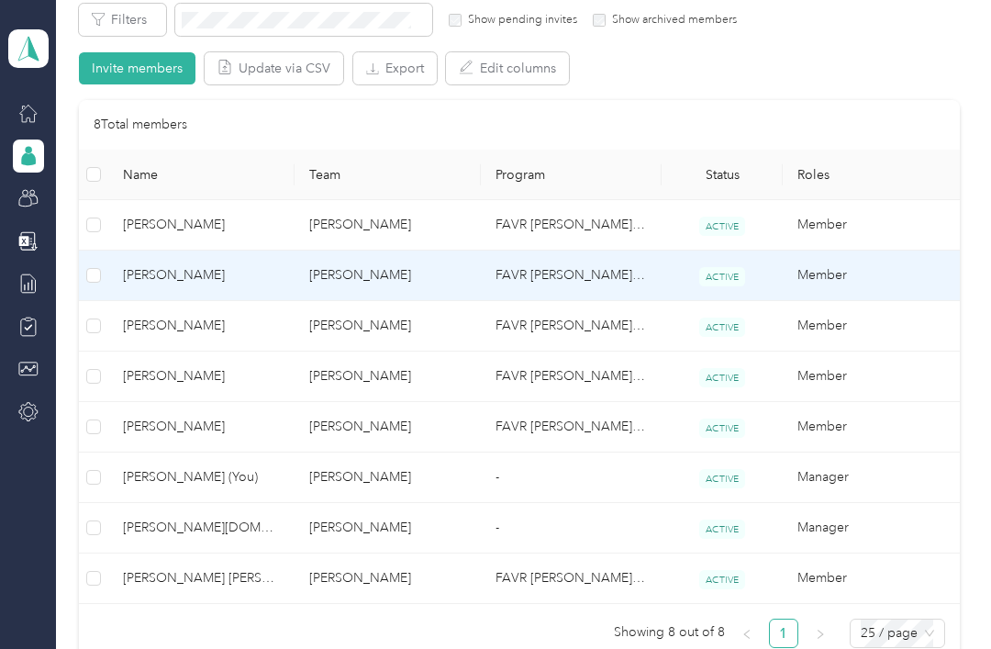
click at [195, 265] on span "[PERSON_NAME]" at bounding box center [201, 275] width 157 height 20
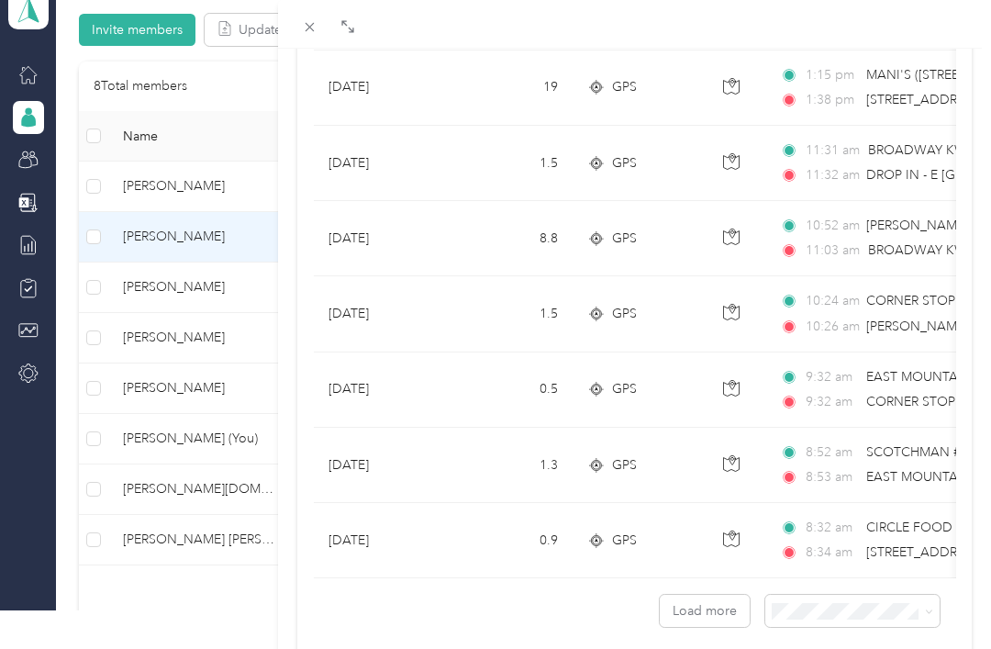
scroll to position [1610, 0]
click at [716, 604] on button "Load more" at bounding box center [705, 611] width 90 height 32
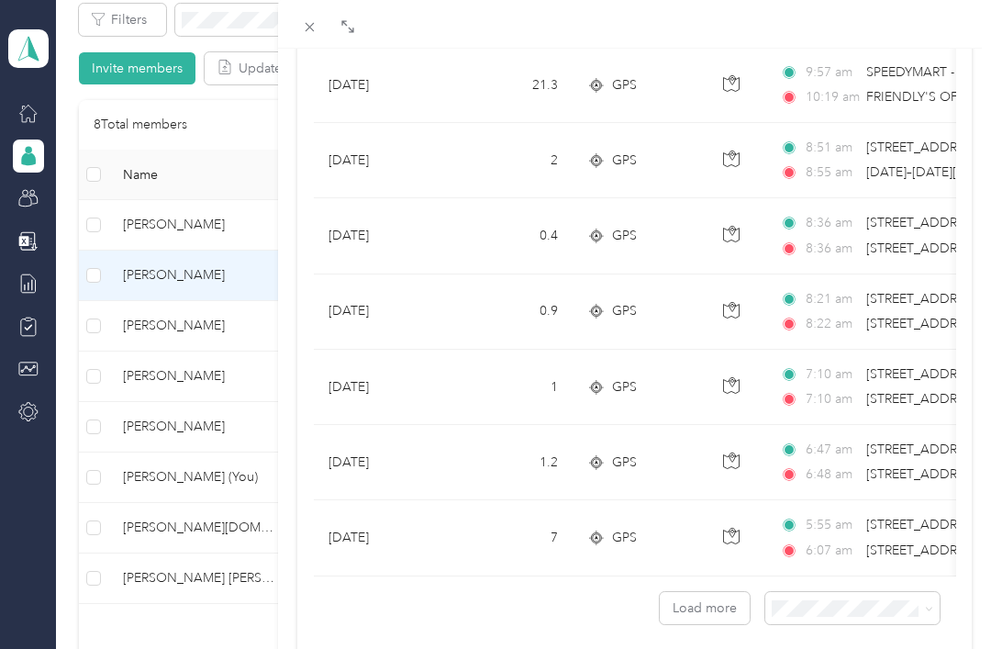
scroll to position [3497, 0]
